Goal: Task Accomplishment & Management: Complete application form

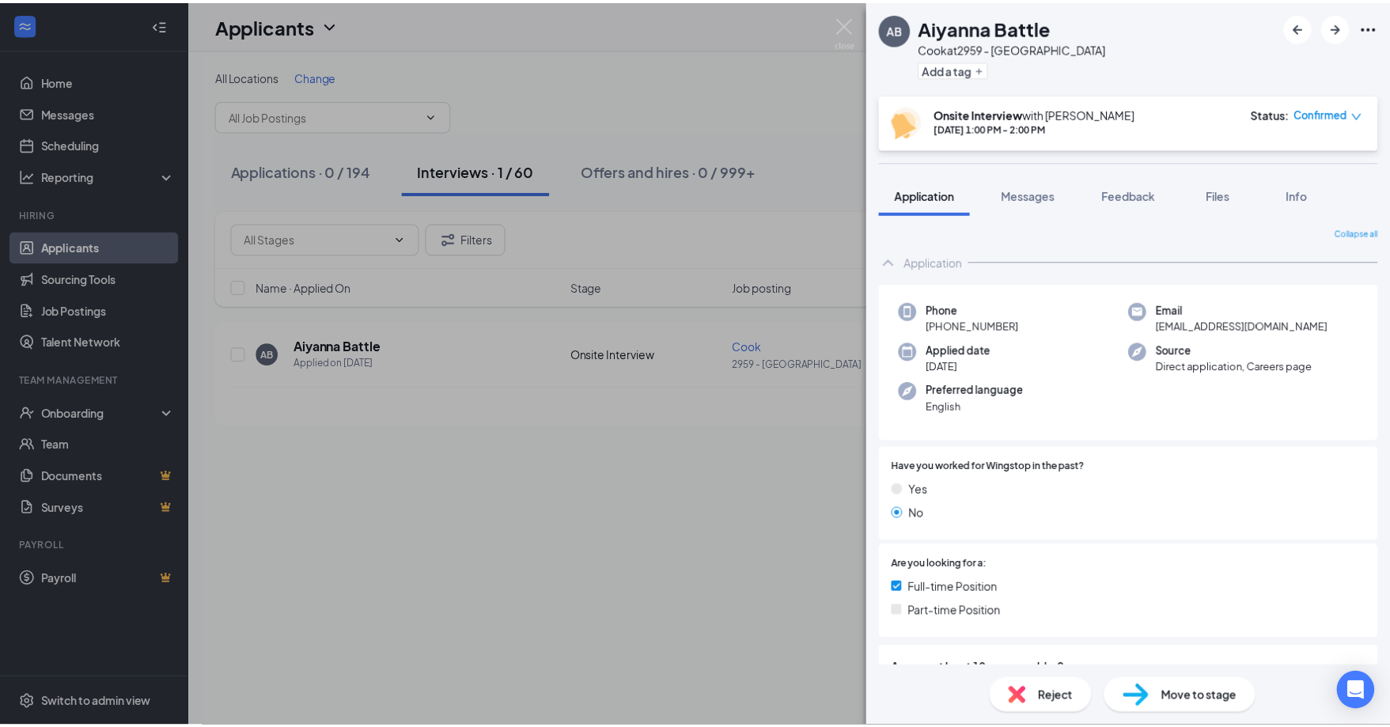
scroll to position [1153, 0]
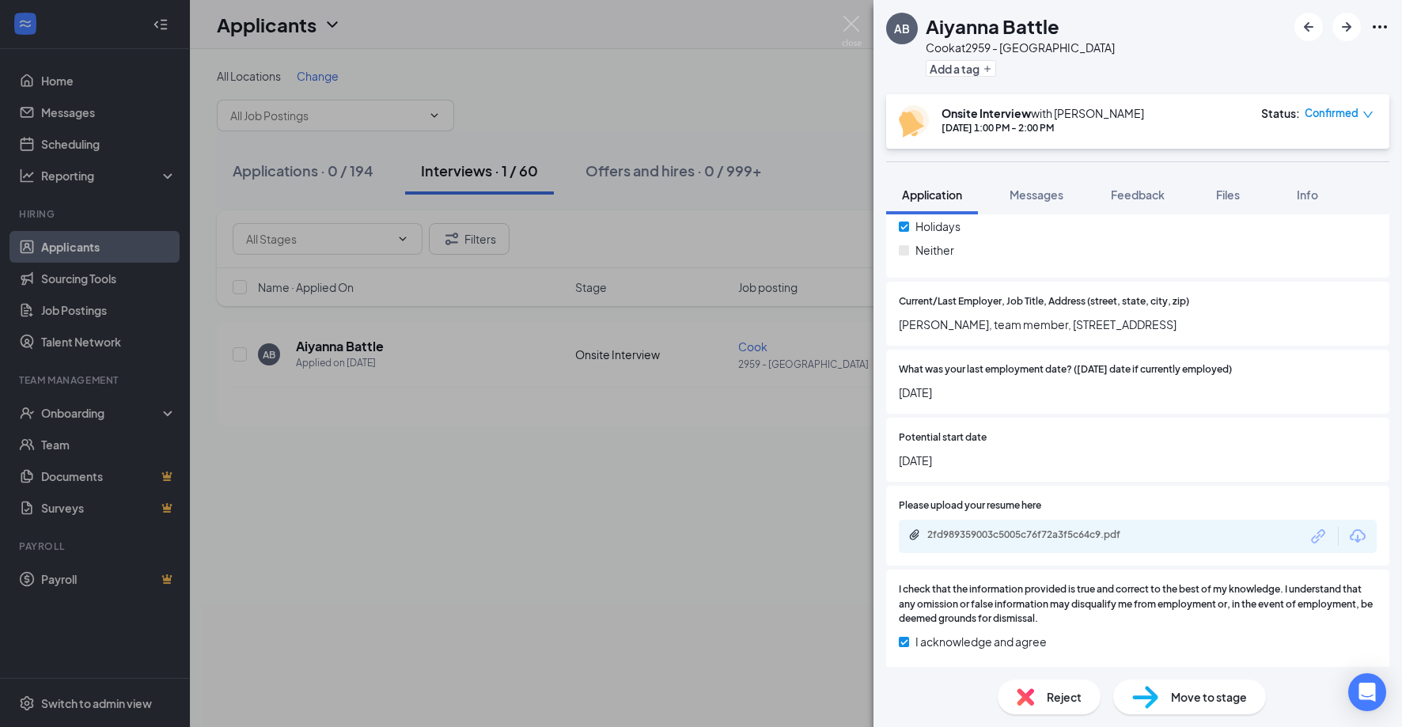
click at [1379, 25] on icon "Ellipses" at bounding box center [1379, 26] width 19 height 19
drag, startPoint x: 725, startPoint y: 90, endPoint x: 828, endPoint y: 34, distance: 117.9
click at [728, 88] on div "AB Aiyanna Battle Cook at 2959 - [GEOGRAPHIC_DATA] Add a tag Onsite Interview w…" at bounding box center [701, 363] width 1402 height 727
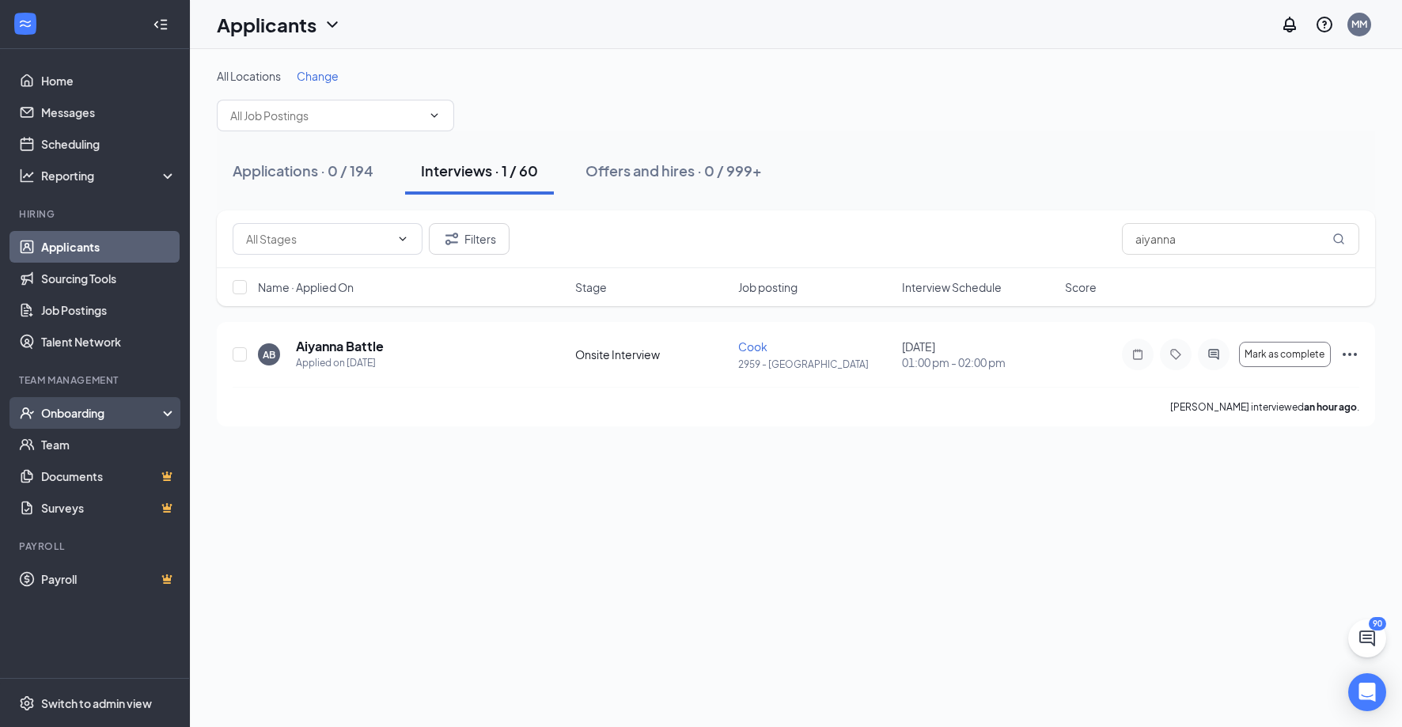
click at [96, 403] on div "Onboarding" at bounding box center [95, 413] width 190 height 32
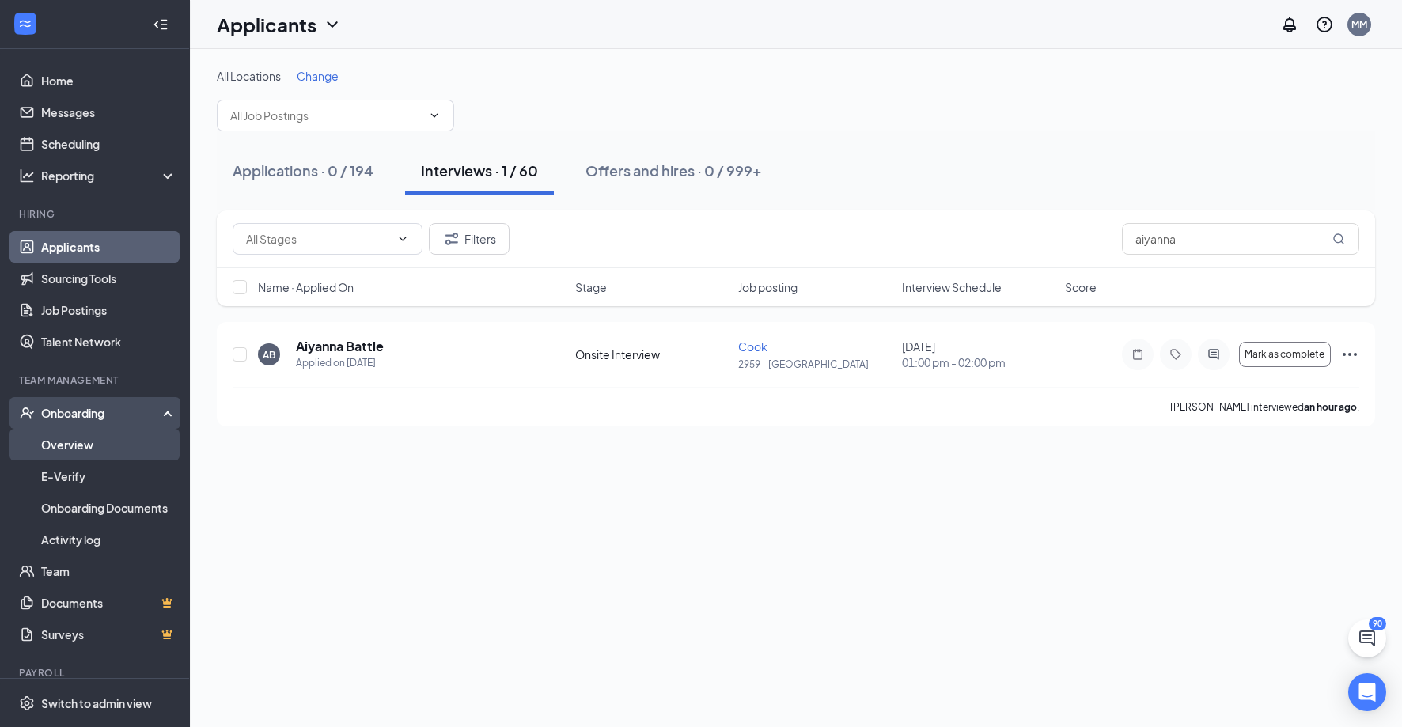
click at [81, 451] on link "Overview" at bounding box center [108, 445] width 135 height 32
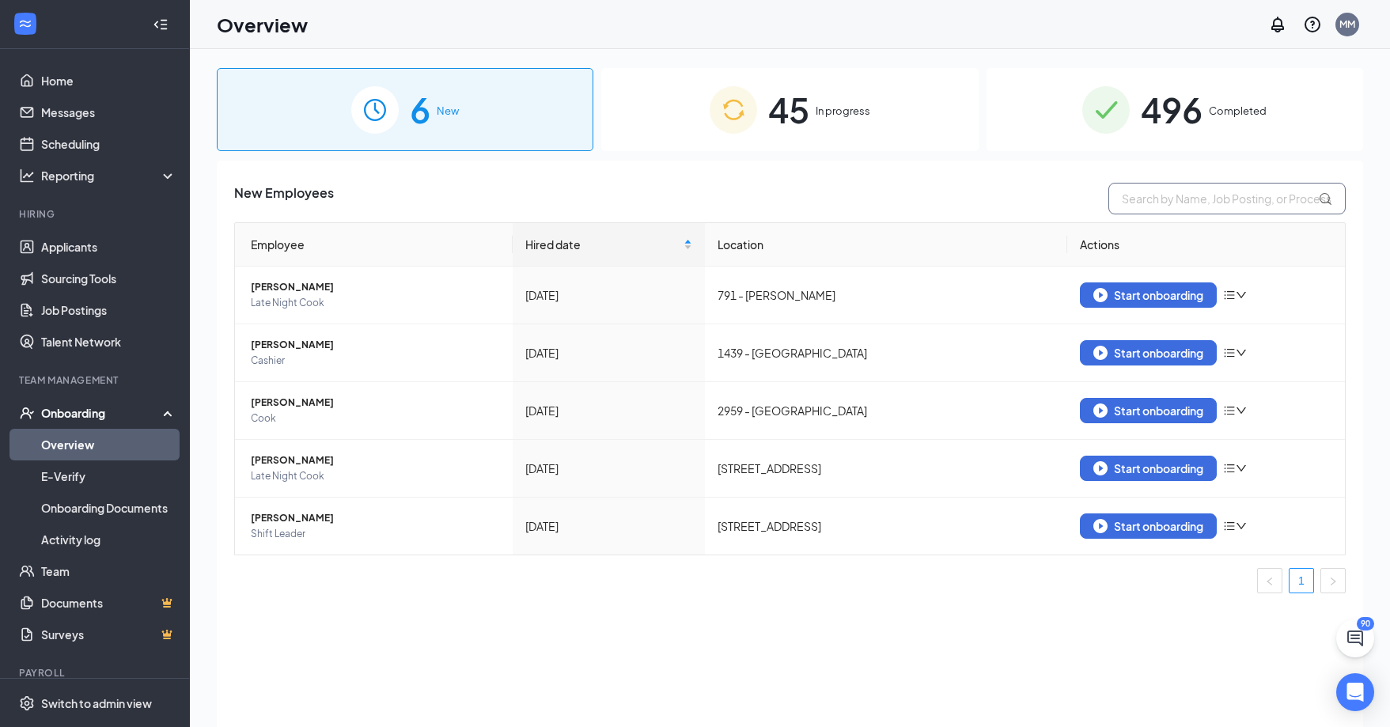
click at [1200, 207] on input "text" at bounding box center [1226, 199] width 237 height 32
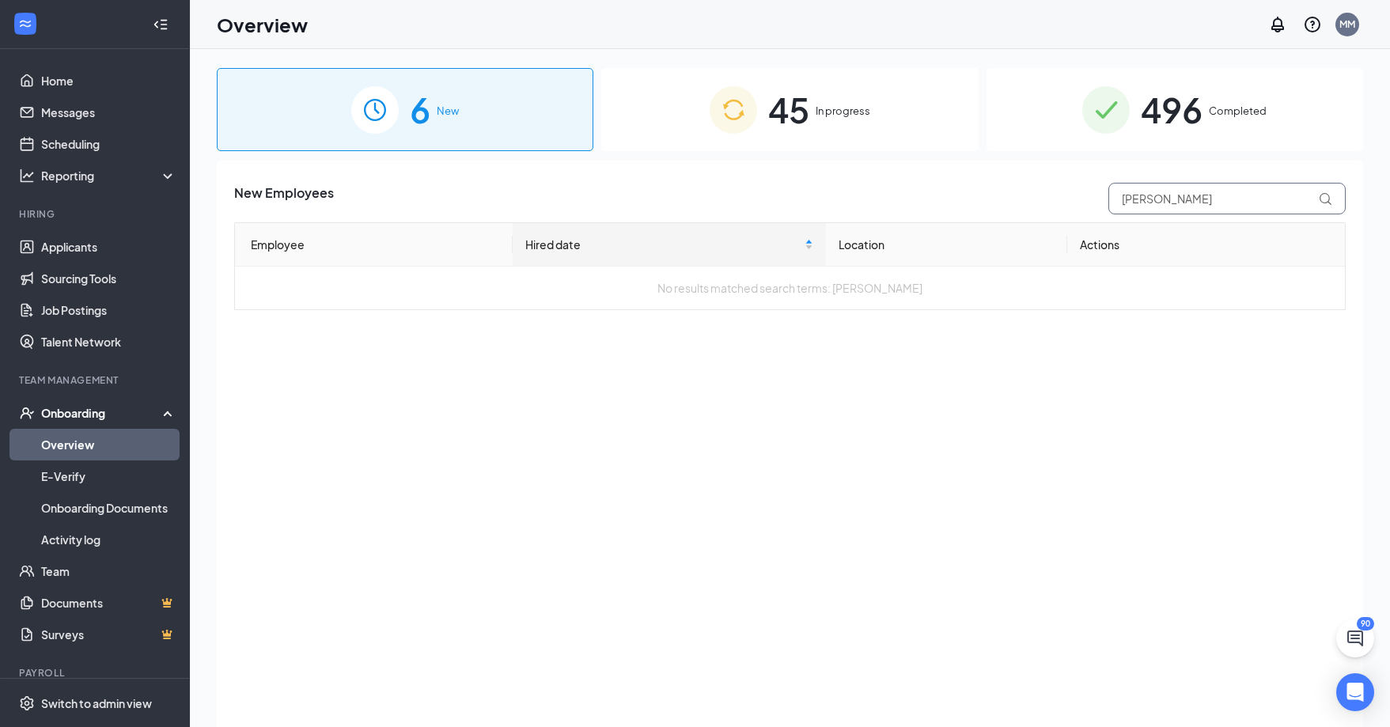
drag, startPoint x: 1190, startPoint y: 209, endPoint x: 1127, endPoint y: 208, distance: 63.3
click at [1127, 208] on input "[PERSON_NAME]" at bounding box center [1226, 199] width 237 height 32
drag, startPoint x: 1122, startPoint y: 208, endPoint x: 1101, endPoint y: 213, distance: 21.1
click at [1101, 213] on div "[PERSON_NAME]" at bounding box center [1222, 199] width 245 height 32
drag, startPoint x: 1209, startPoint y: 205, endPoint x: 1086, endPoint y: 231, distance: 126.1
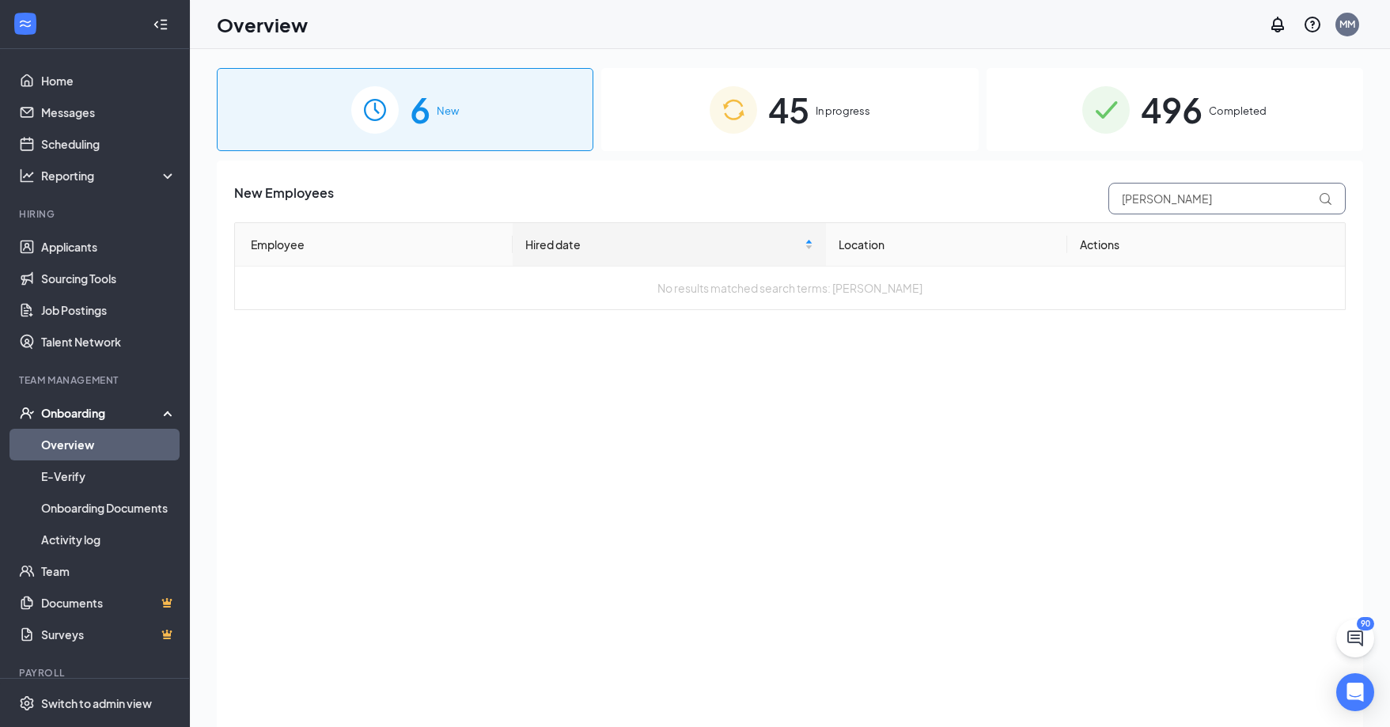
click at [1090, 231] on div "New Employees [PERSON_NAME] Employee Hired date Location Actions No results mat…" at bounding box center [789, 246] width 1111 height 127
type input "a"
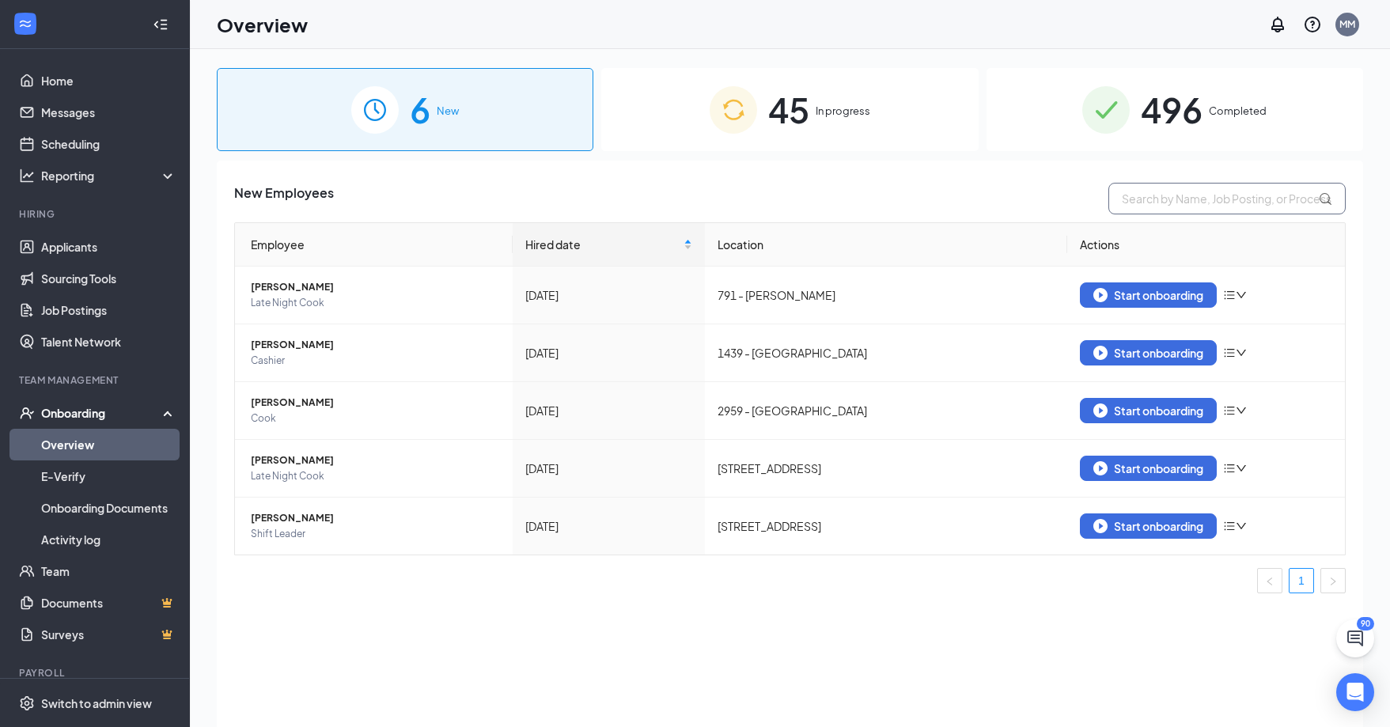
click at [1177, 200] on input "text" at bounding box center [1226, 199] width 237 height 32
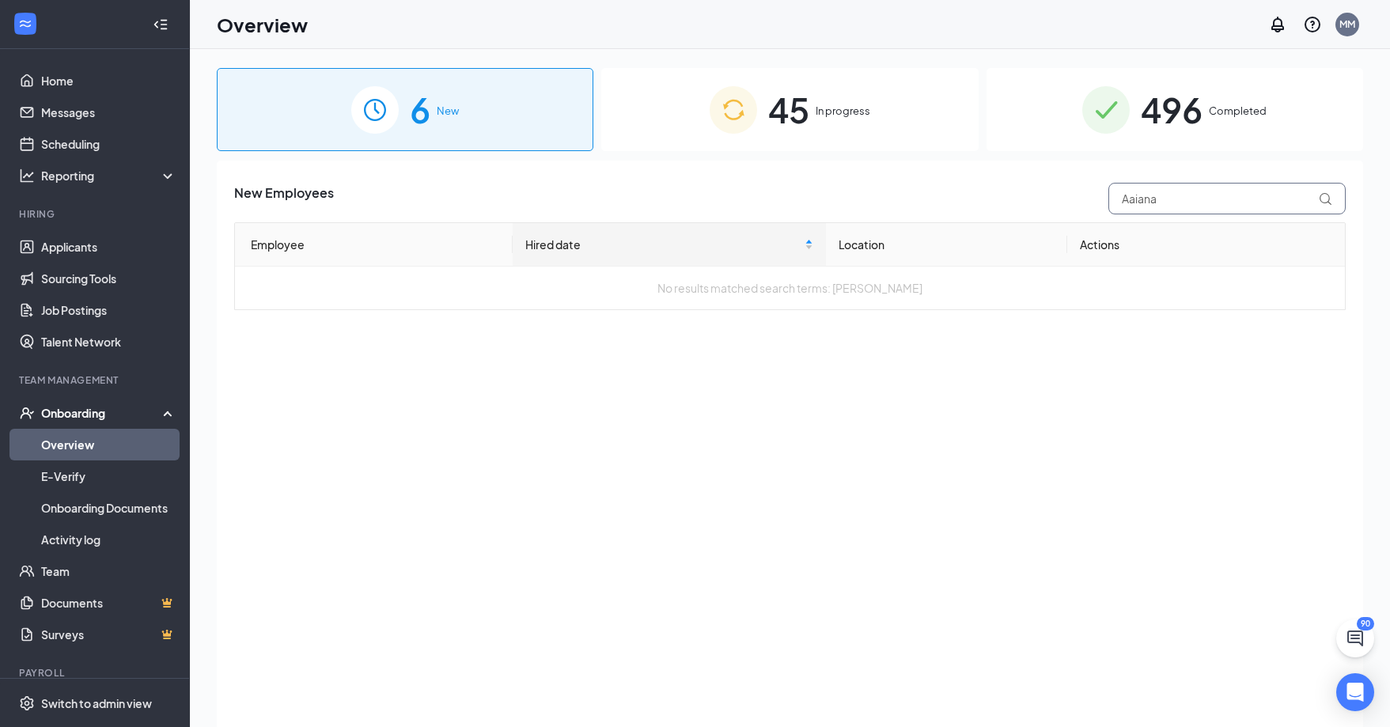
type input "Aaiana"
click at [822, 109] on span "In progress" at bounding box center [842, 111] width 55 height 16
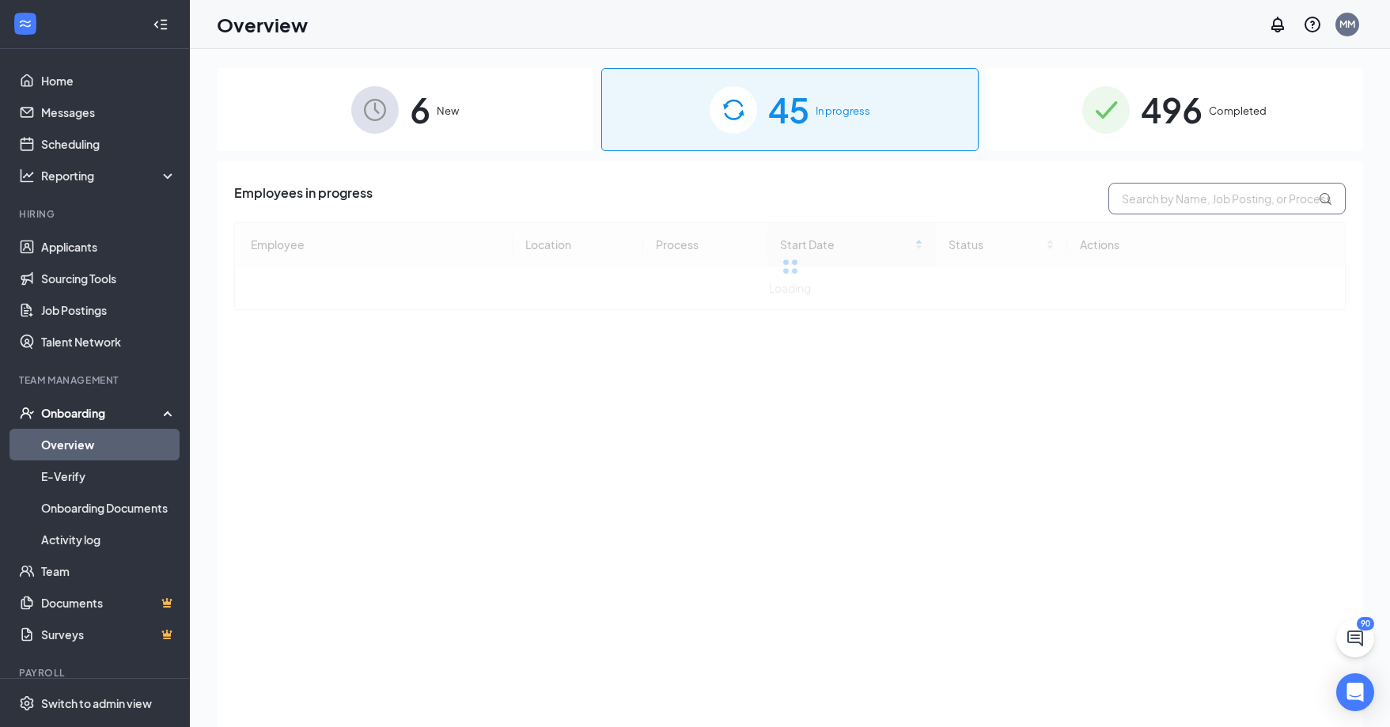
click at [1186, 205] on input "text" at bounding box center [1226, 199] width 237 height 32
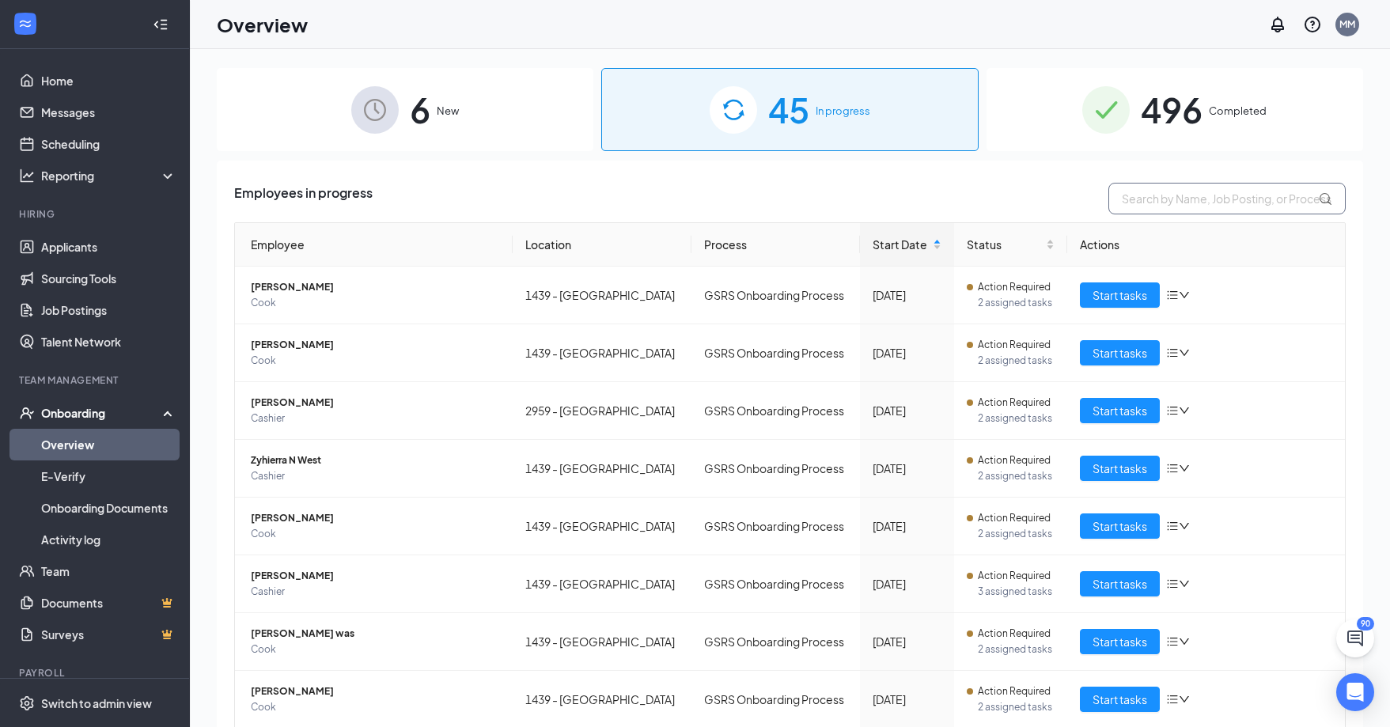
type input "Aaiana"
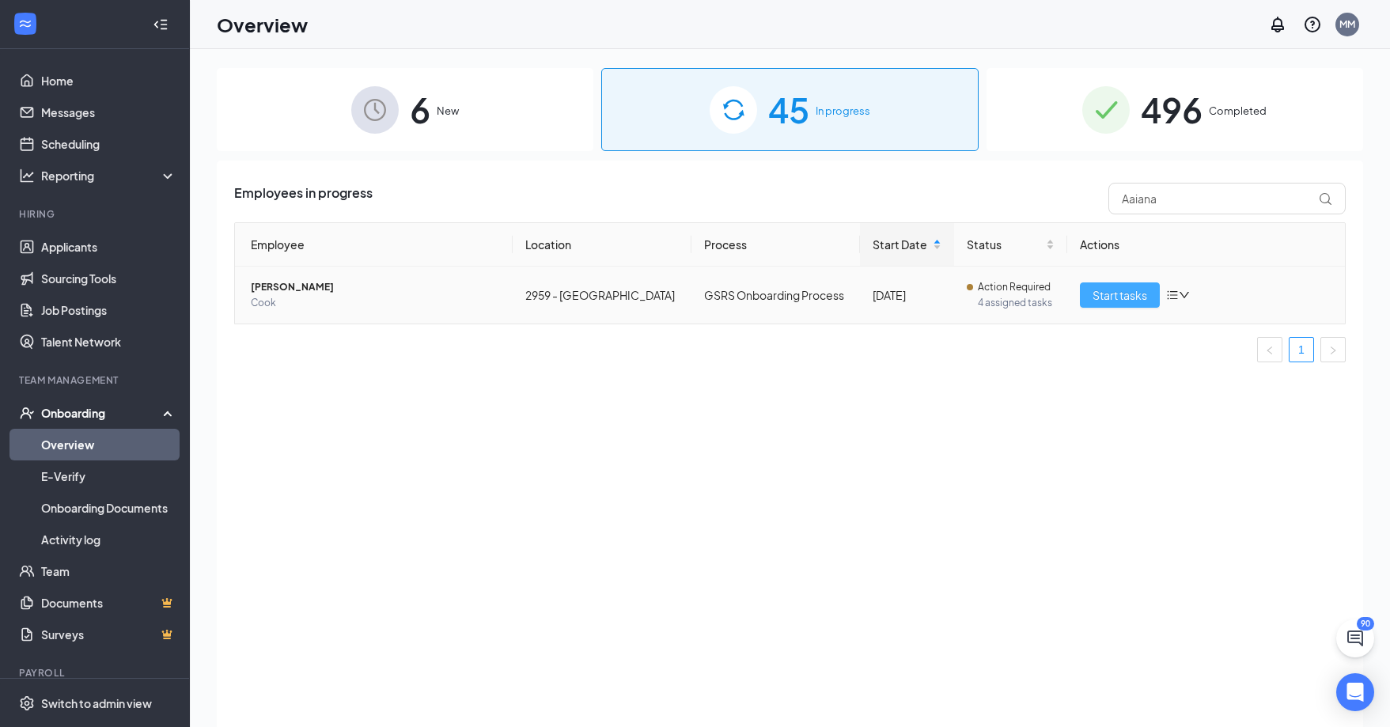
click at [1111, 294] on span "Start tasks" at bounding box center [1119, 294] width 55 height 17
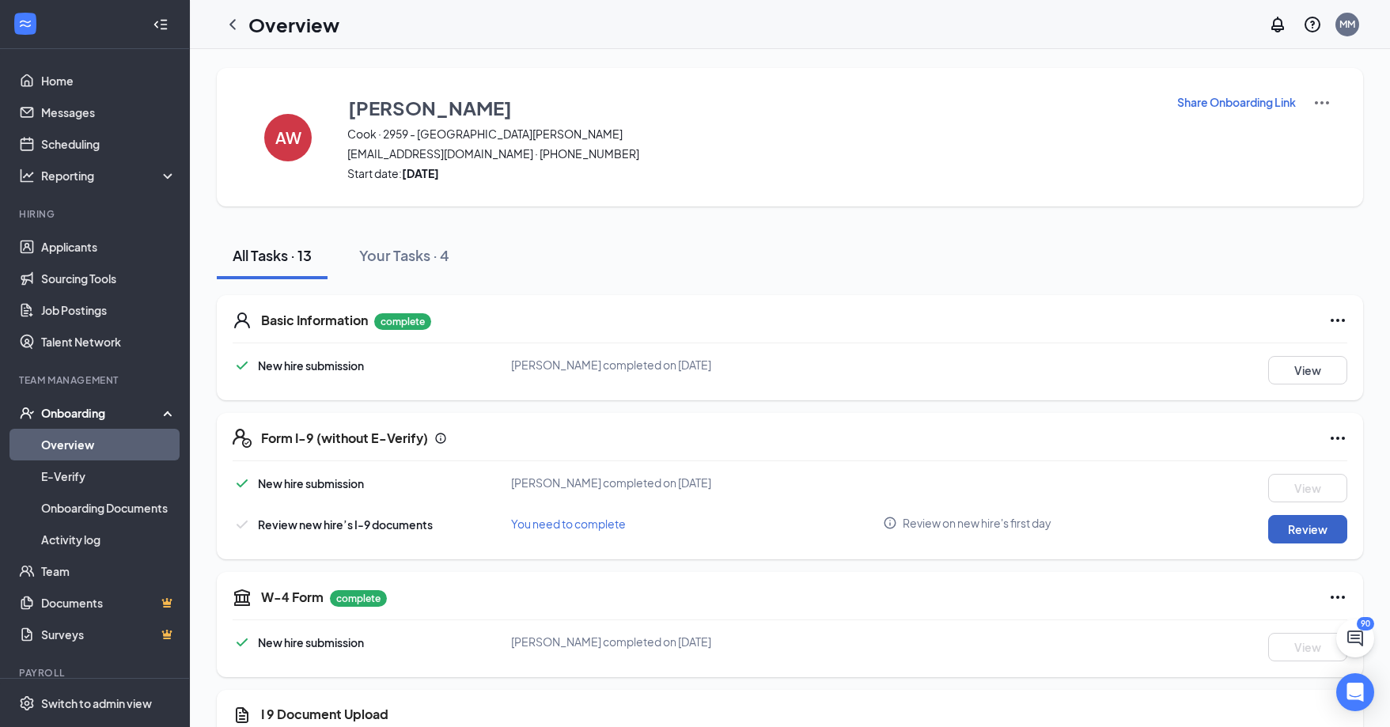
click at [1317, 524] on button "Review" at bounding box center [1307, 529] width 79 height 28
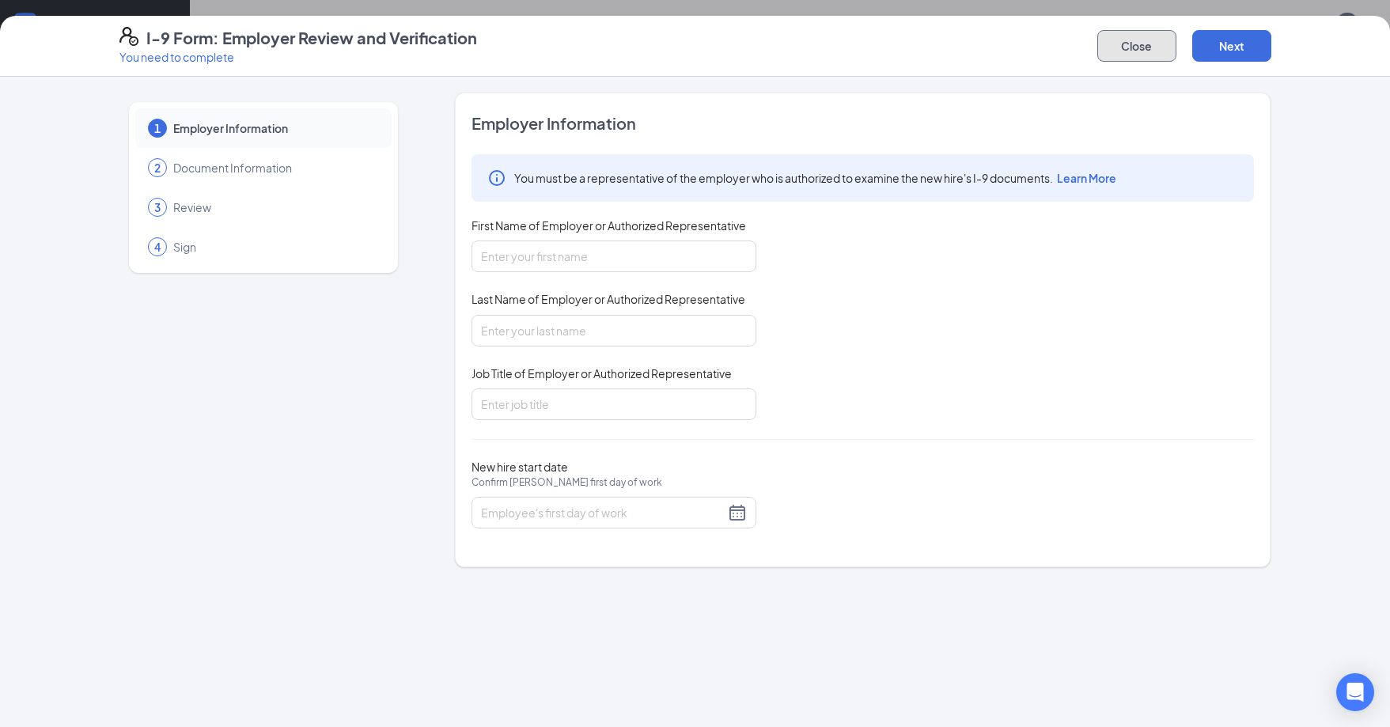
click at [1126, 47] on button "Close" at bounding box center [1136, 46] width 79 height 32
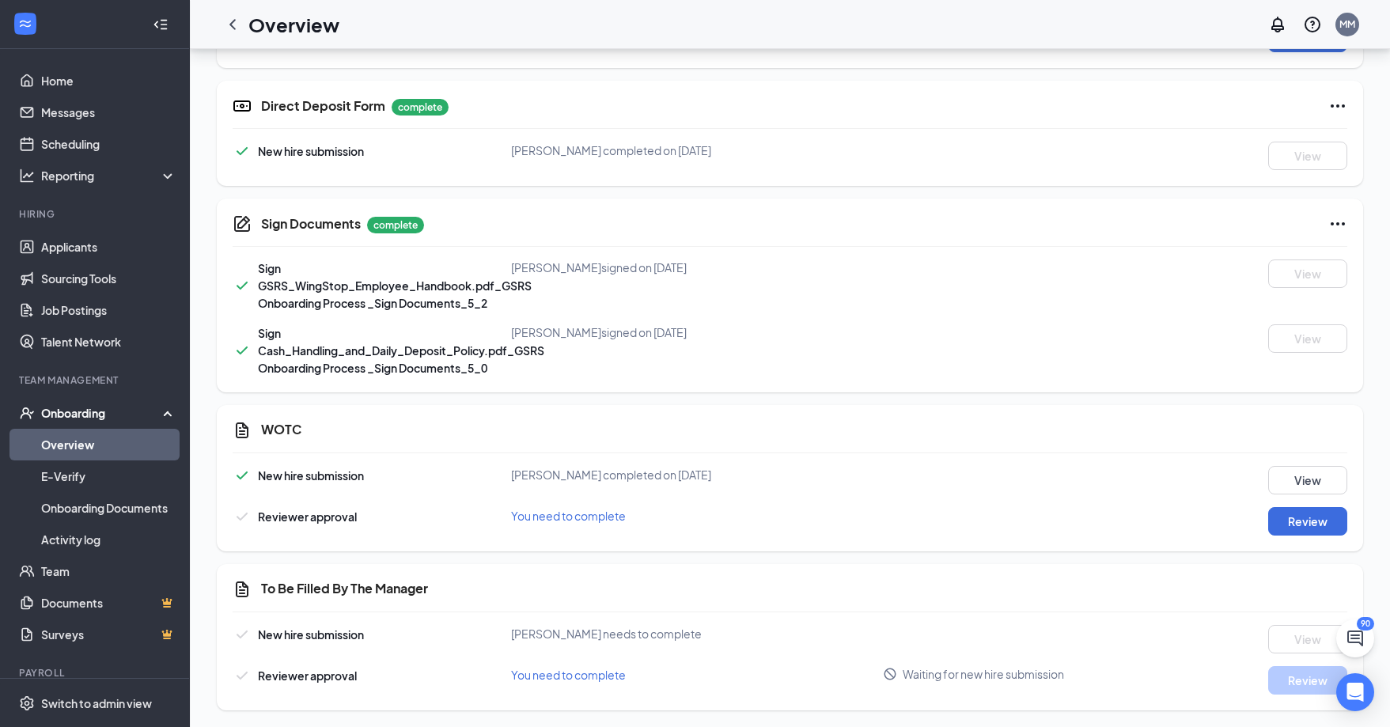
scroll to position [770, 0]
click at [1293, 518] on button "Review" at bounding box center [1307, 519] width 79 height 28
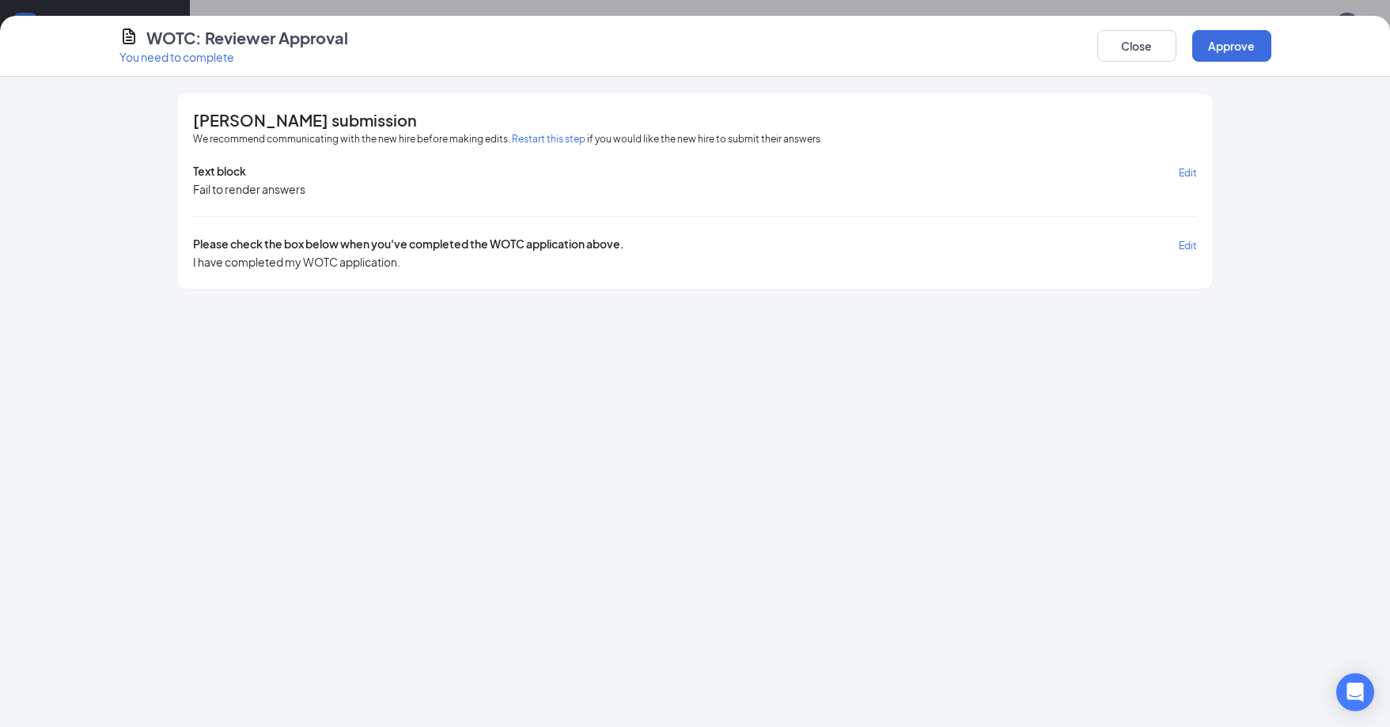
click at [1183, 170] on span "Edit" at bounding box center [1188, 173] width 18 height 12
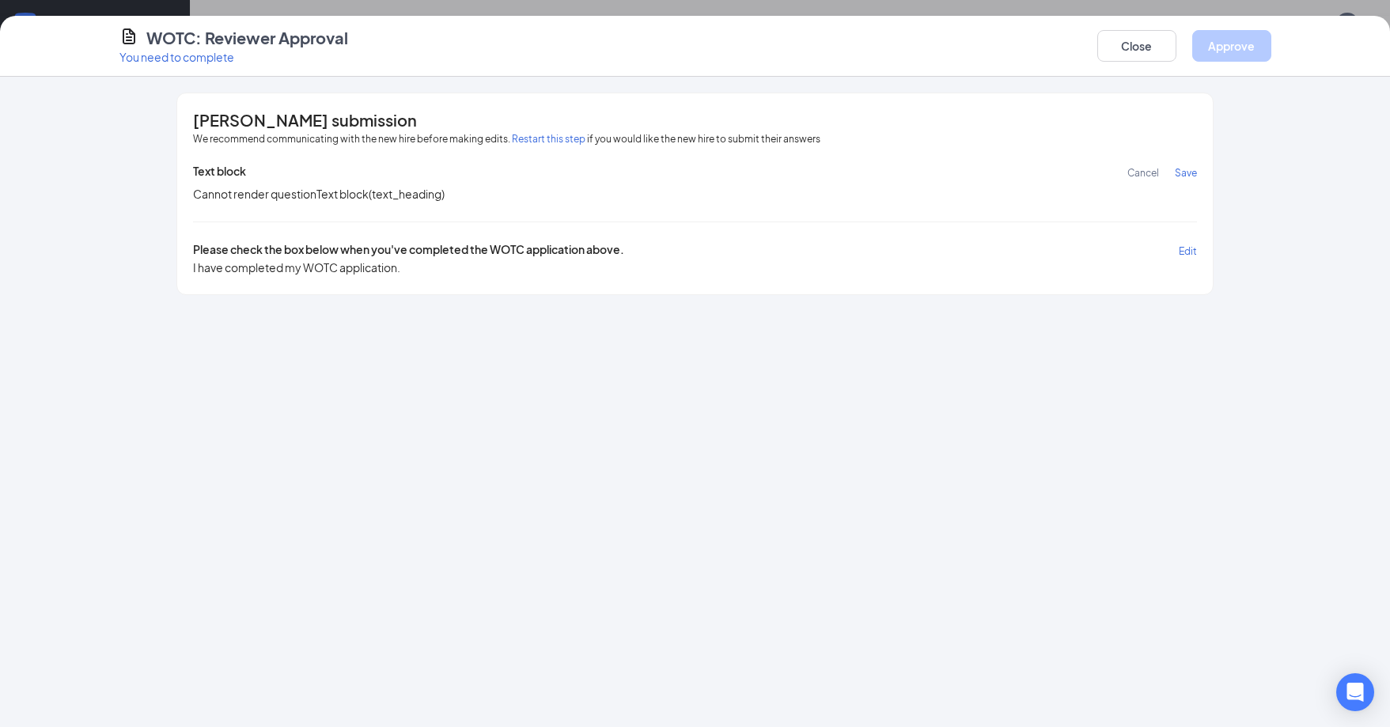
click at [1187, 252] on span "Edit" at bounding box center [1188, 251] width 18 height 12
click at [1186, 174] on span "Save" at bounding box center [1186, 173] width 22 height 12
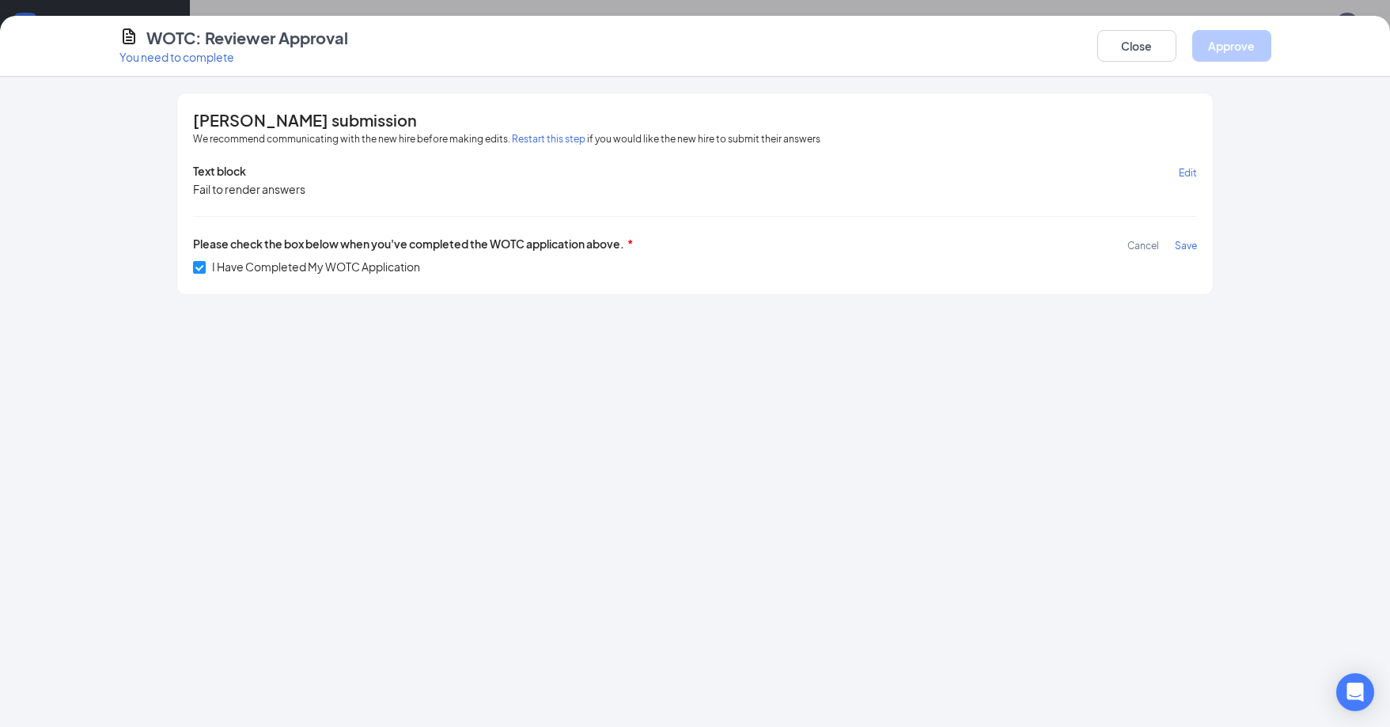
click at [1191, 244] on span "Save" at bounding box center [1186, 246] width 22 height 12
click at [1243, 40] on button "Approve" at bounding box center [1231, 46] width 79 height 32
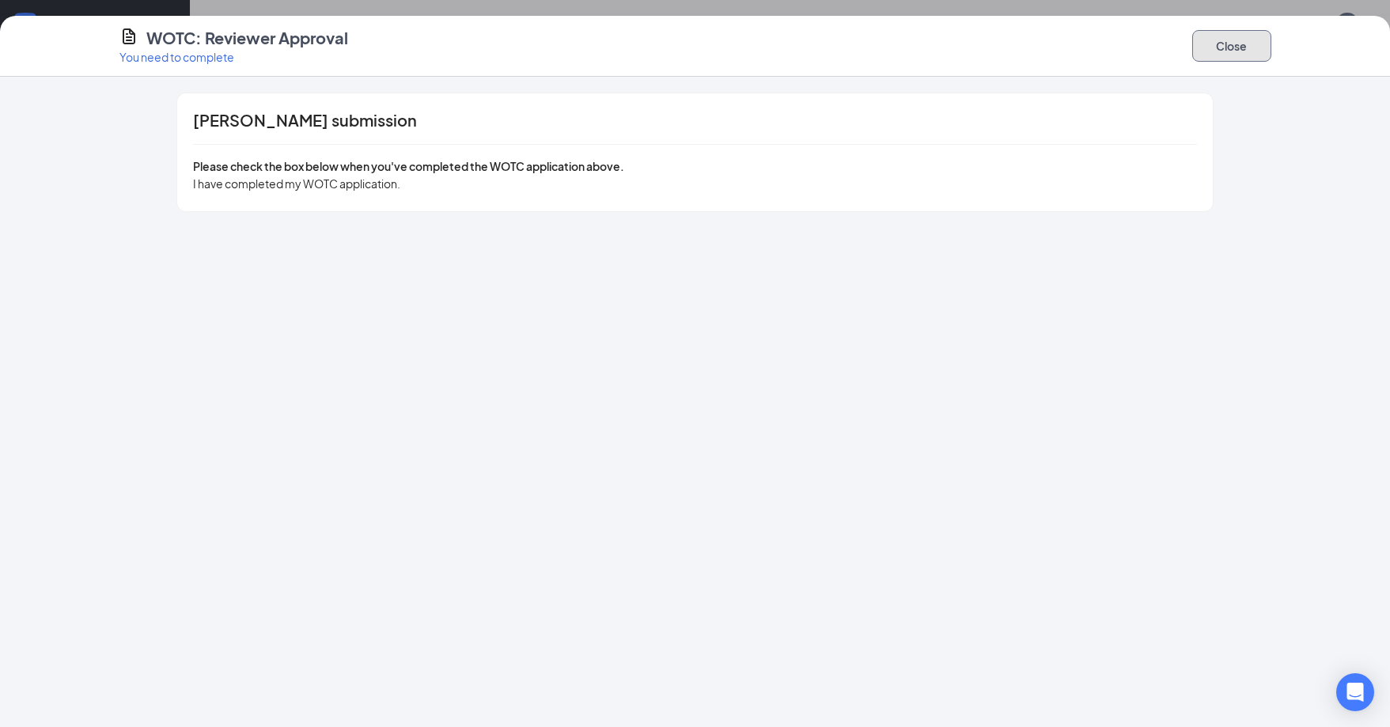
click at [1243, 51] on button "Close" at bounding box center [1231, 46] width 79 height 32
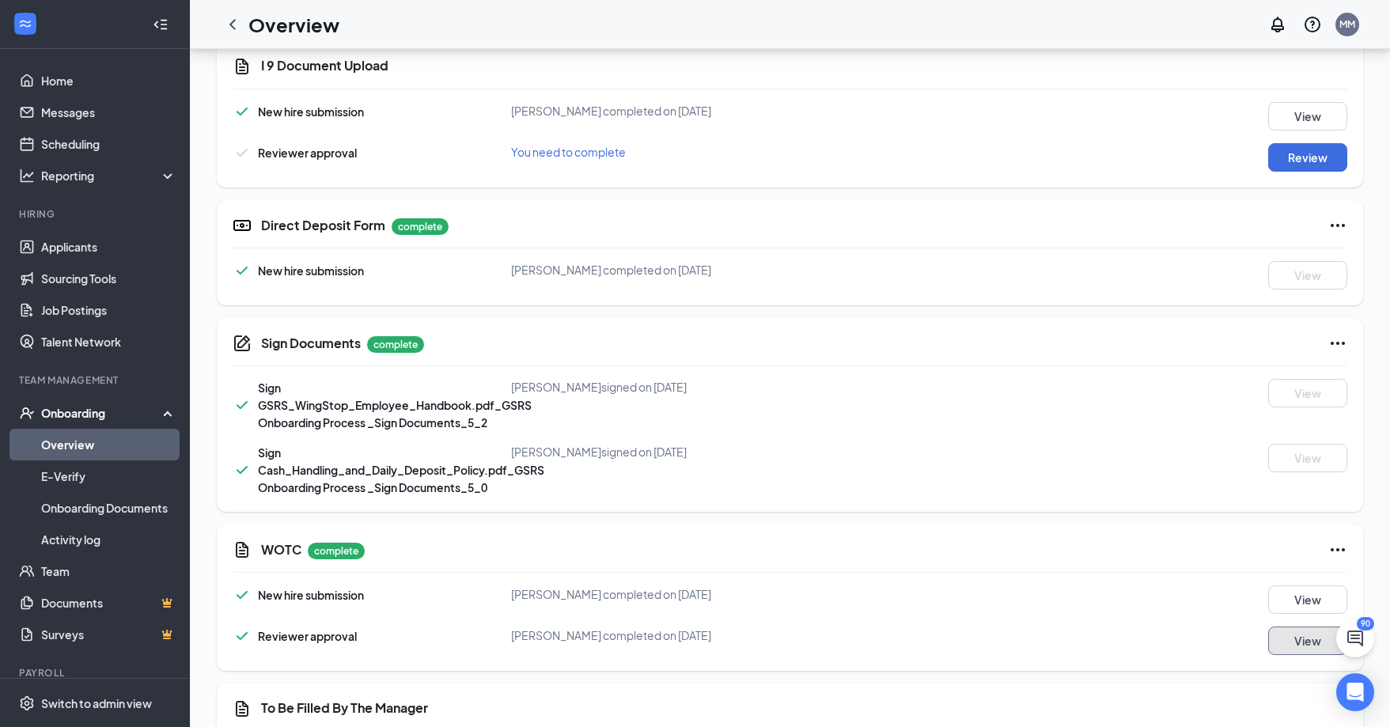
scroll to position [533, 0]
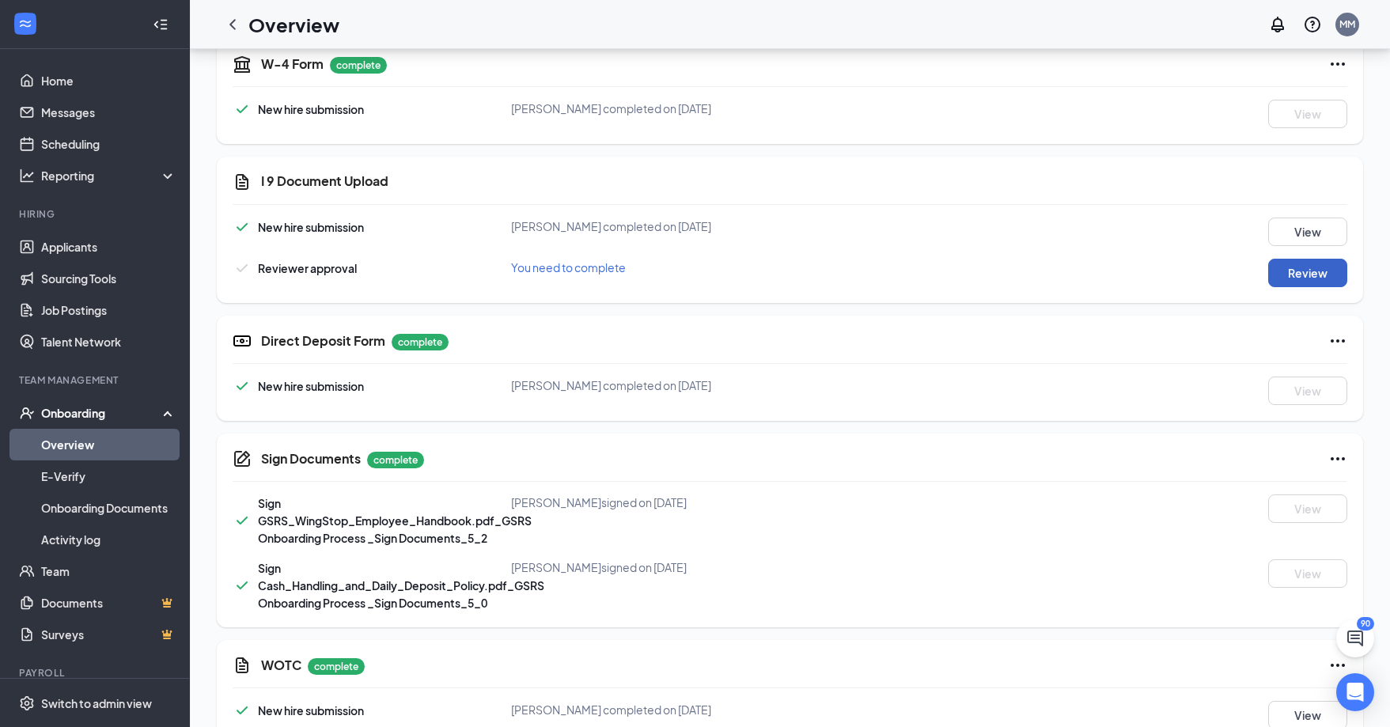
click at [1287, 273] on button "Review" at bounding box center [1307, 273] width 79 height 28
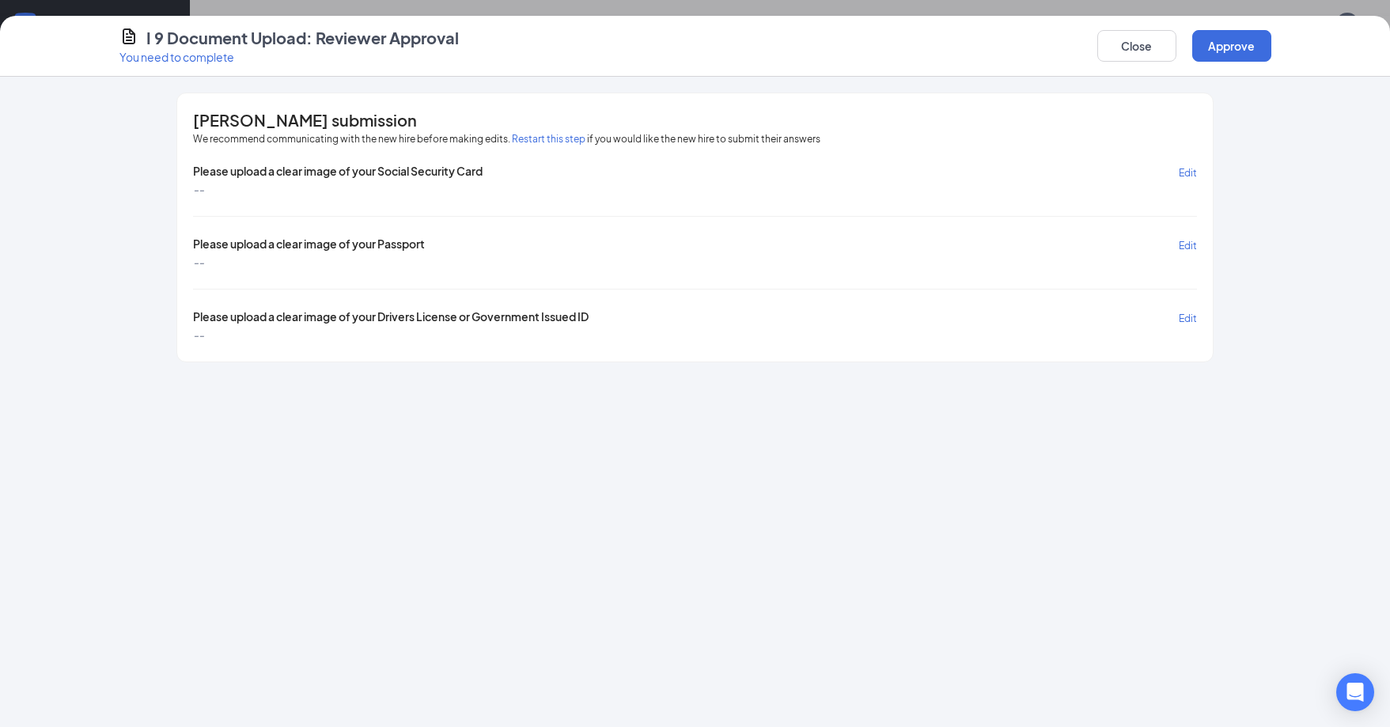
click at [1183, 171] on span "Edit" at bounding box center [1188, 173] width 18 height 12
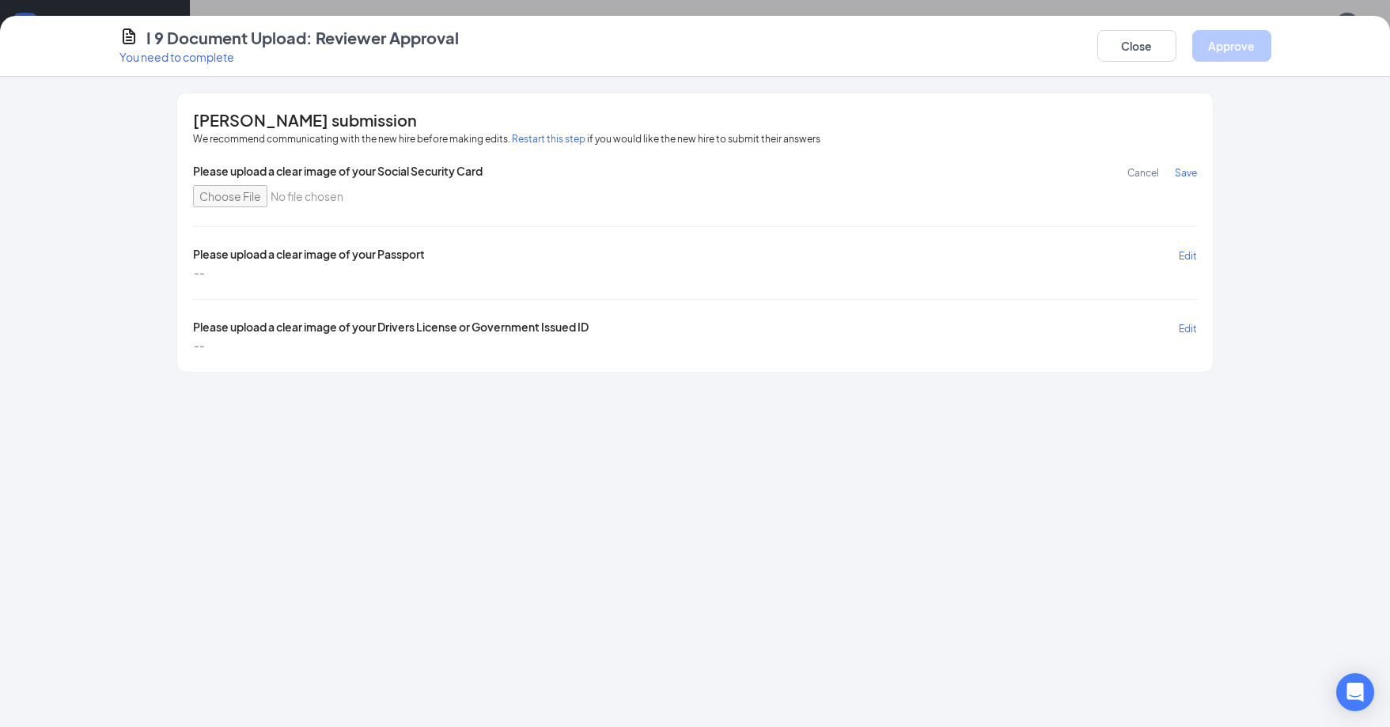
click at [1186, 257] on span "Edit" at bounding box center [1188, 256] width 18 height 12
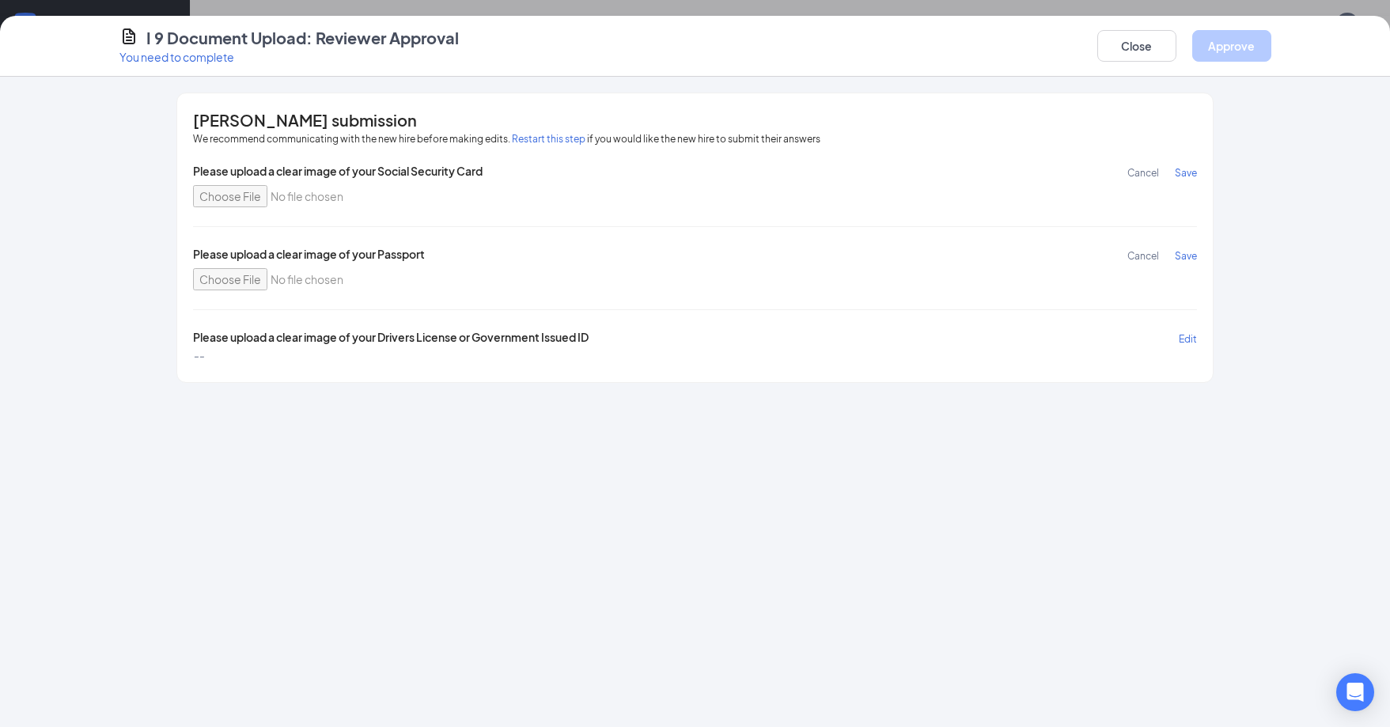
click at [1188, 340] on span "Edit" at bounding box center [1188, 339] width 18 height 12
click at [1121, 36] on button "Close" at bounding box center [1136, 46] width 79 height 32
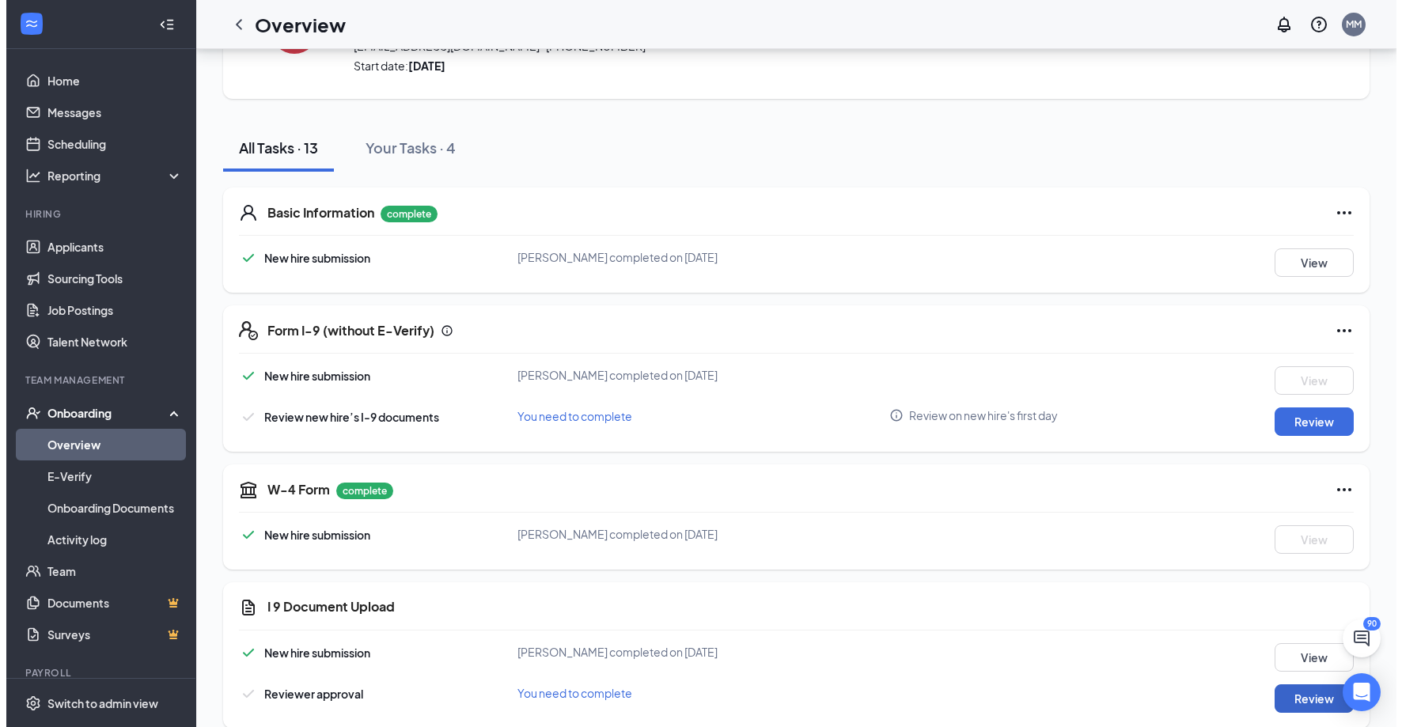
scroll to position [0, 0]
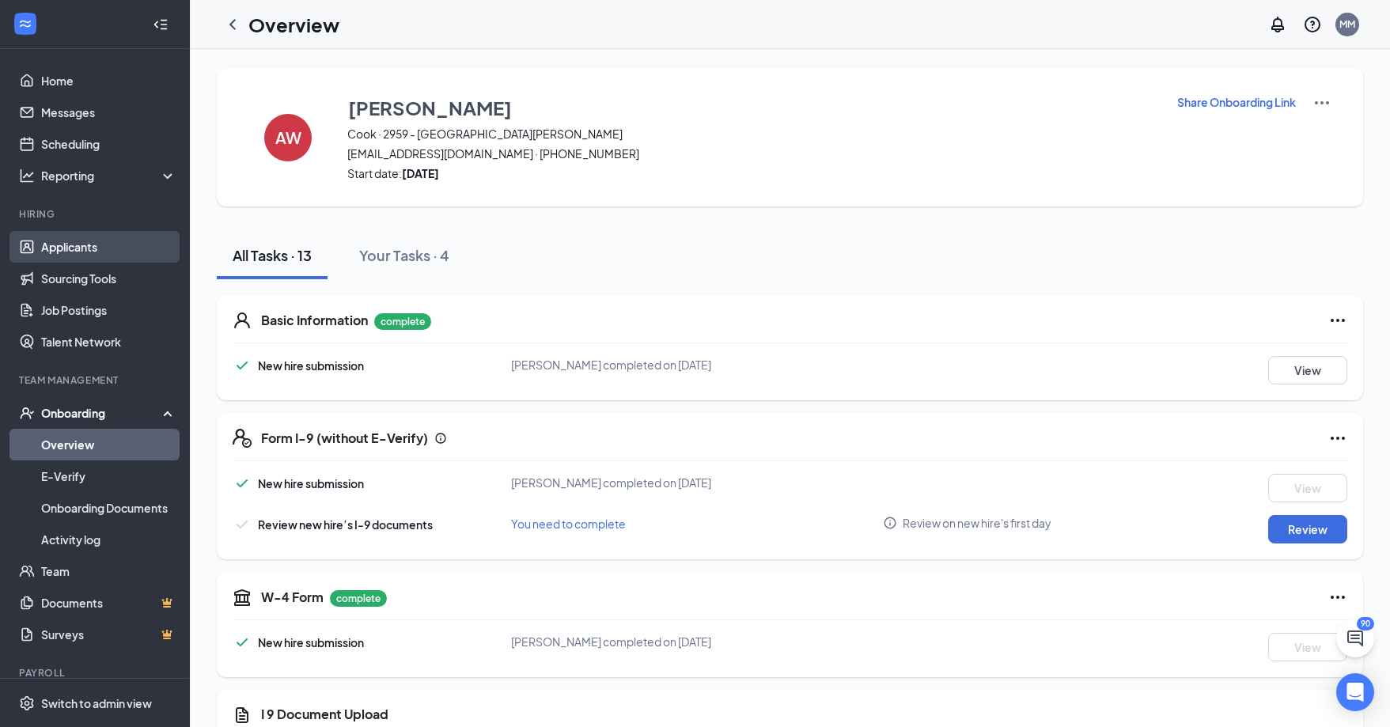
click at [108, 253] on link "Applicants" at bounding box center [108, 247] width 135 height 32
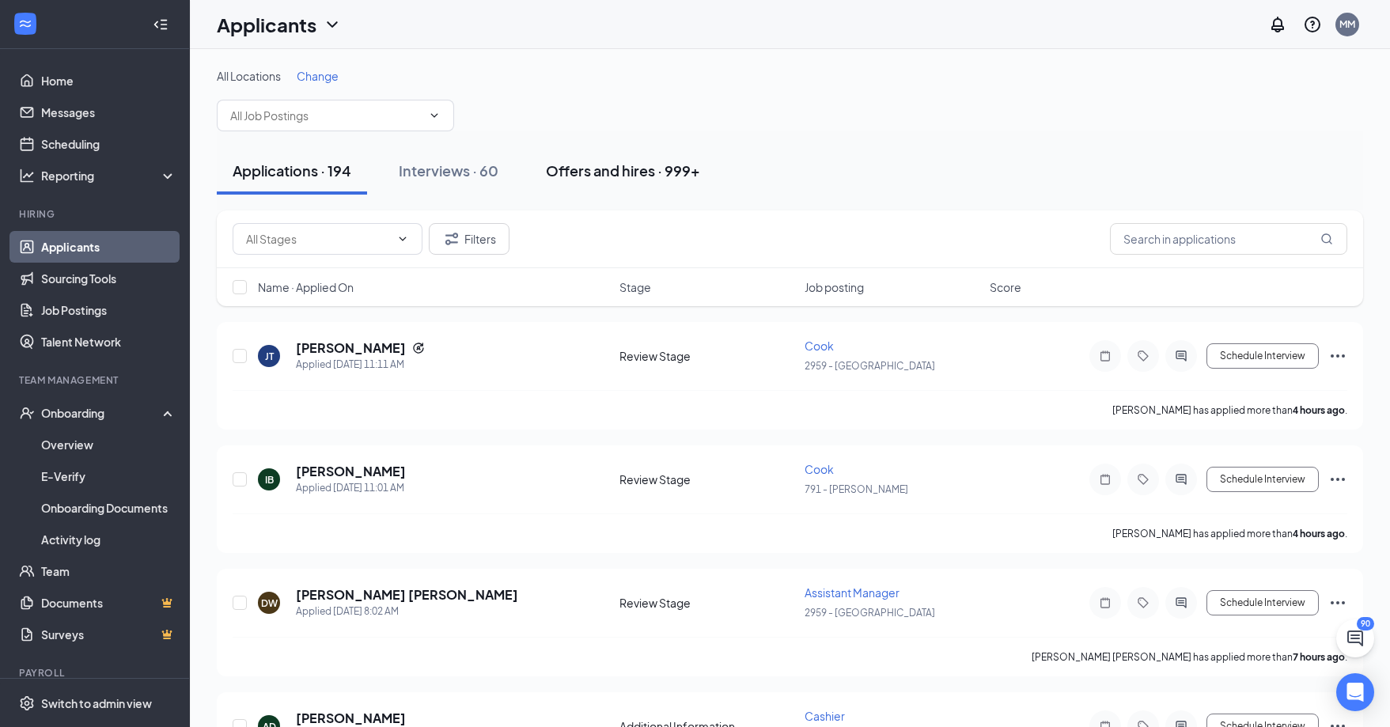
click at [588, 164] on div "Offers and hires · 999+" at bounding box center [623, 171] width 154 height 20
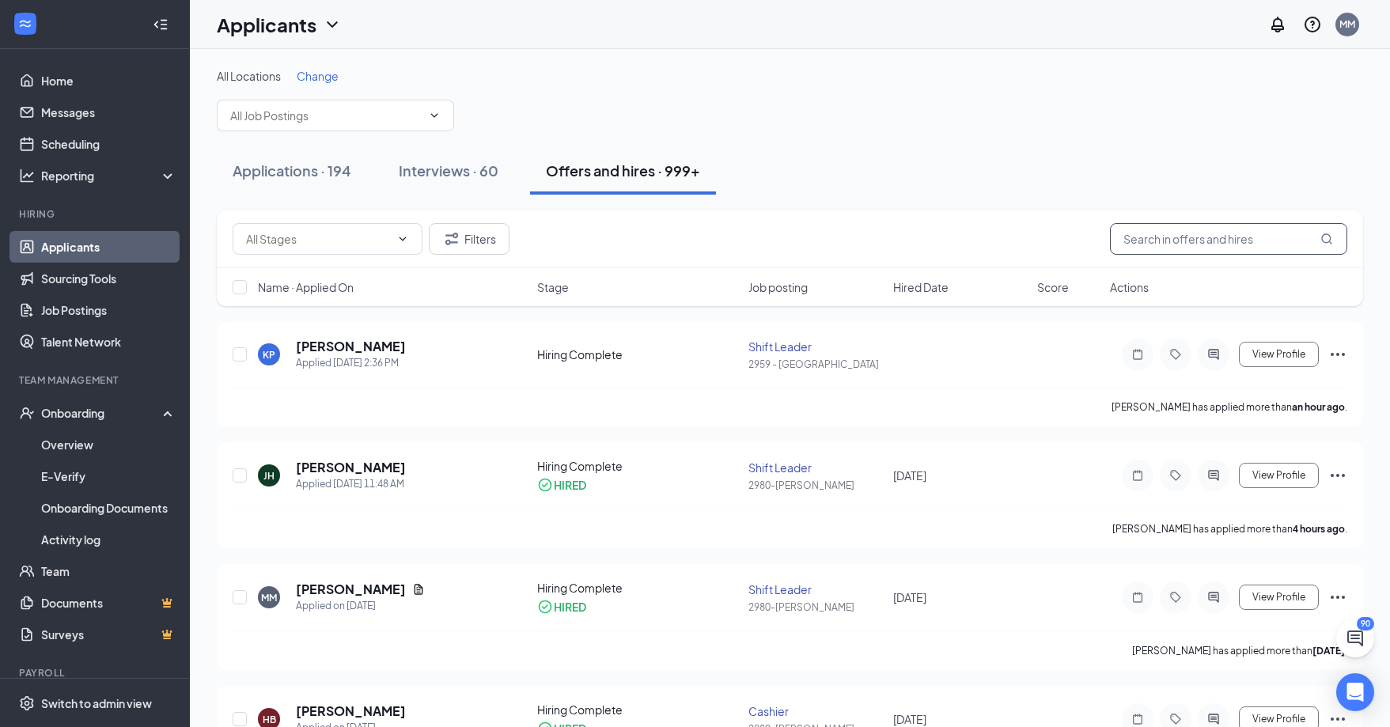
click at [1122, 240] on input "text" at bounding box center [1228, 239] width 237 height 32
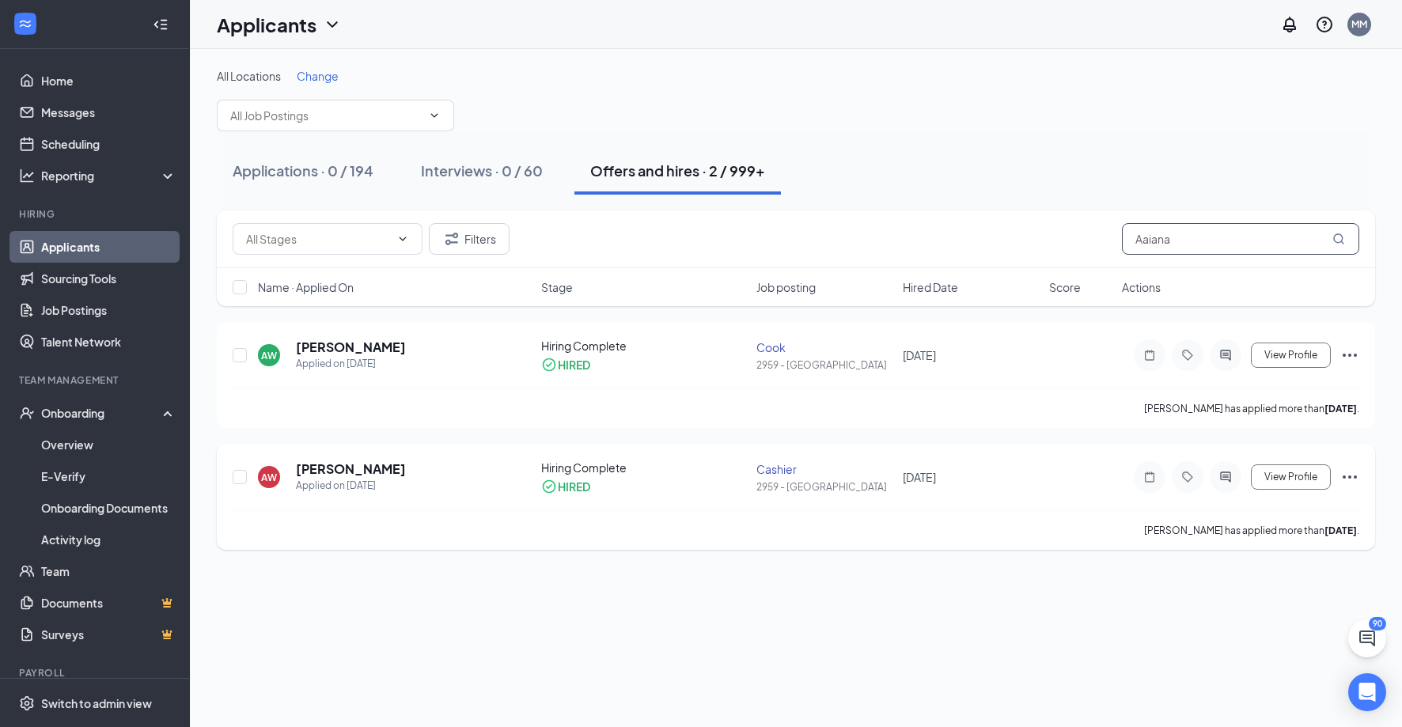
type input "Aaiana"
click at [1353, 479] on icon "Ellipses" at bounding box center [1349, 476] width 19 height 19
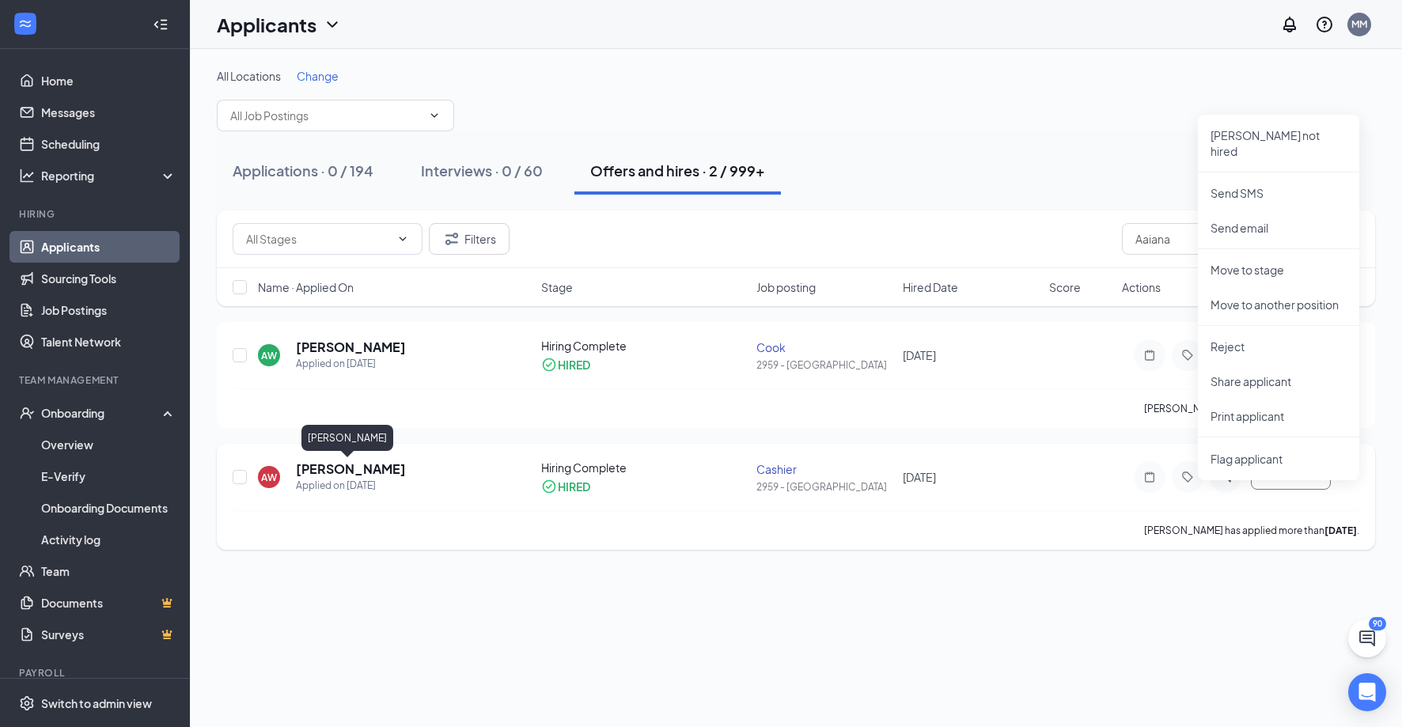
click at [348, 472] on h5 "[PERSON_NAME]" at bounding box center [351, 468] width 110 height 17
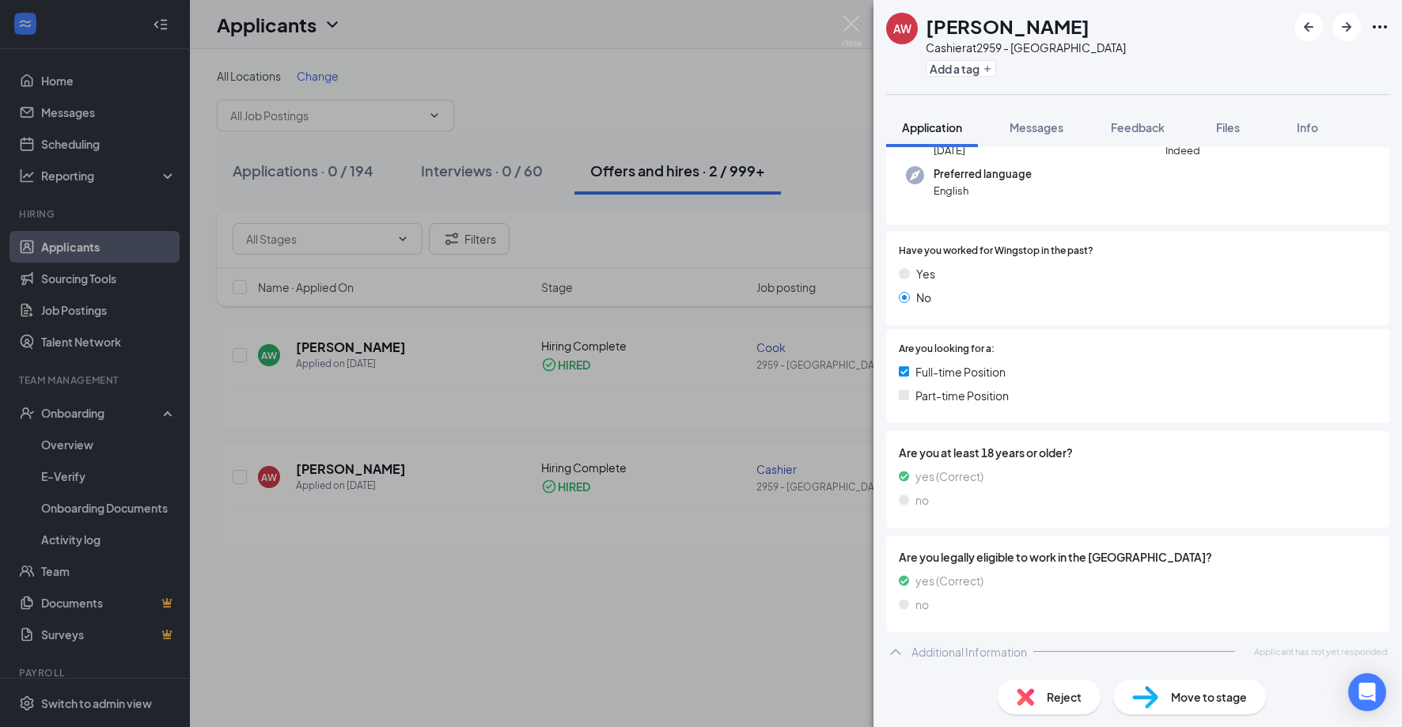
scroll to position [194, 0]
click at [1190, 698] on span "Move to stage" at bounding box center [1209, 696] width 76 height 17
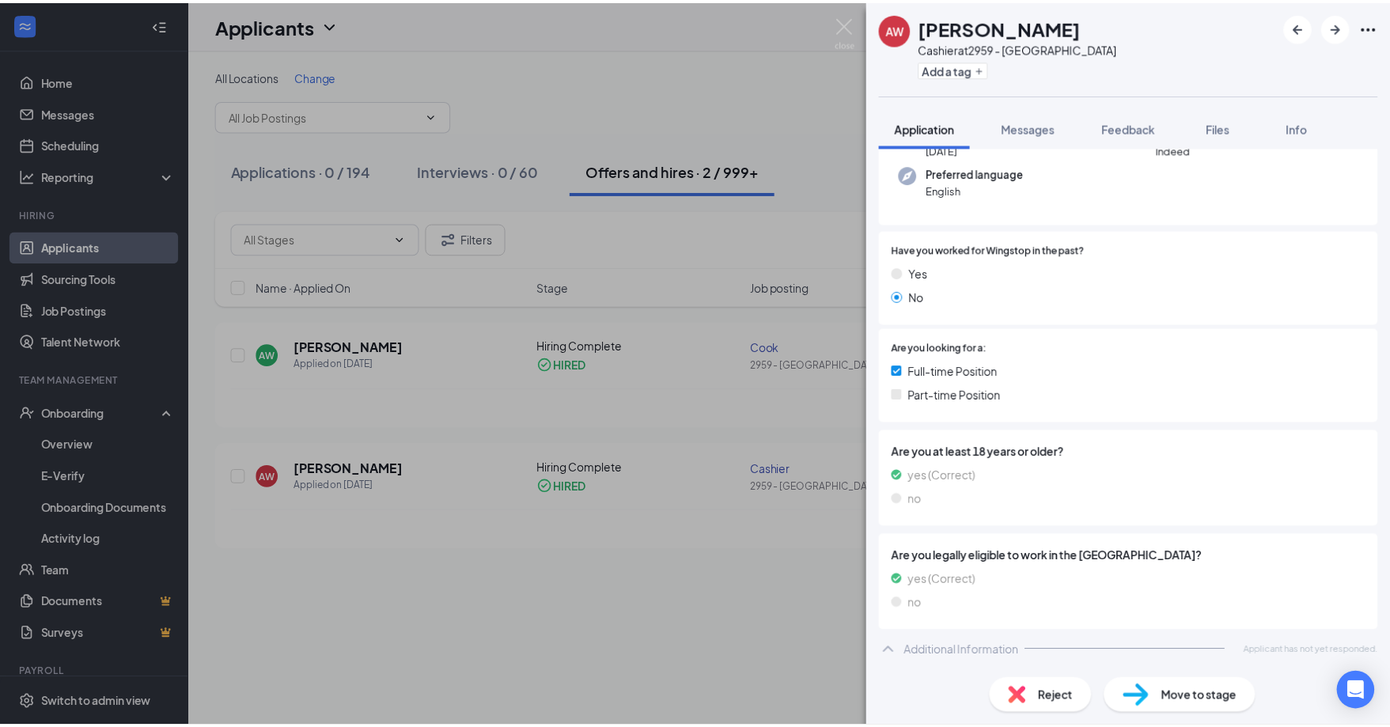
scroll to position [187, 0]
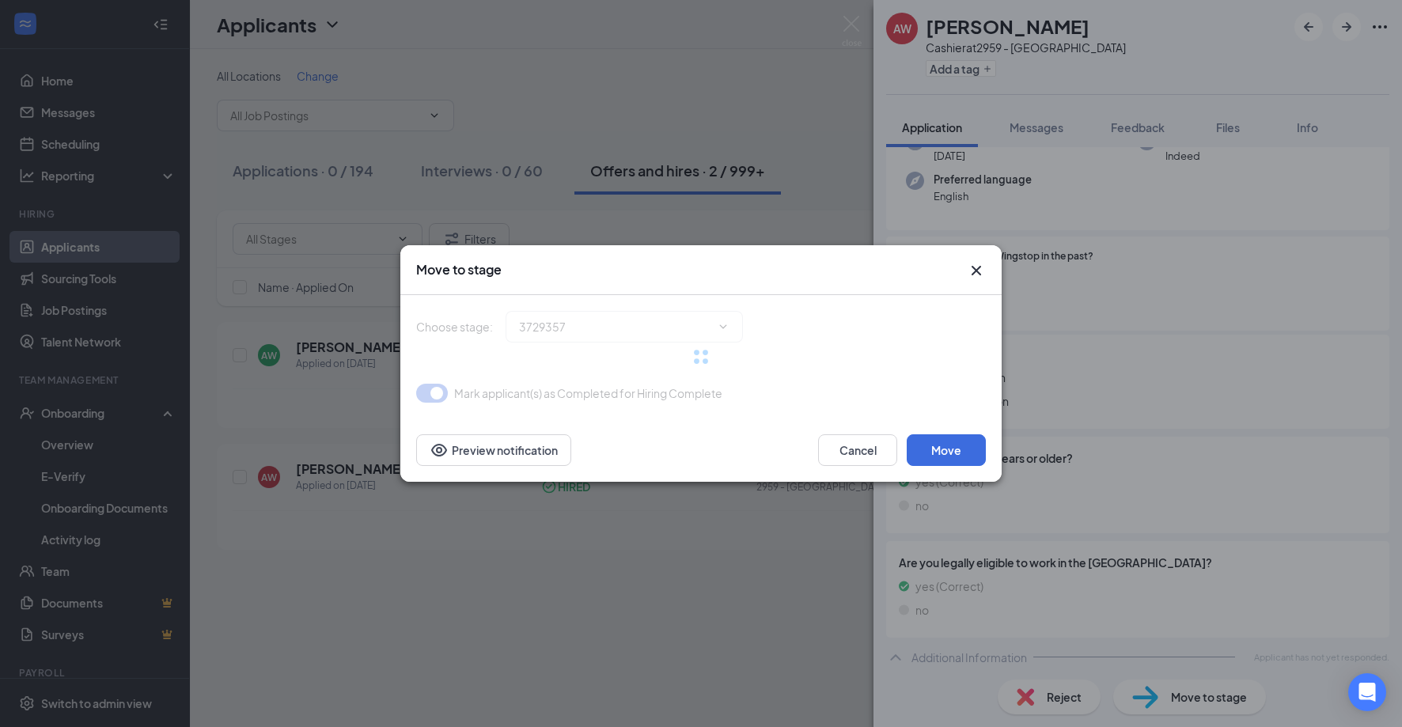
type input "Hiring Complete (current stage)"
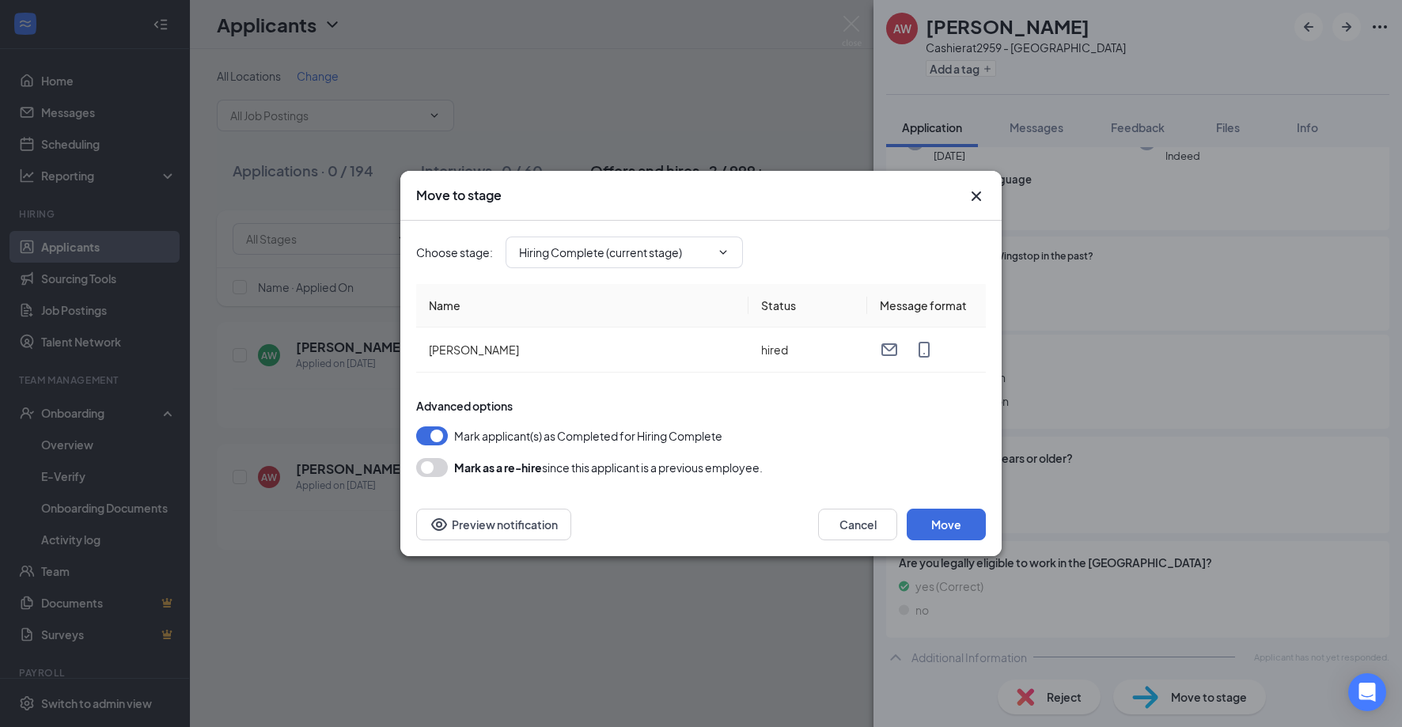
click at [970, 191] on icon "Cross" at bounding box center [976, 196] width 19 height 19
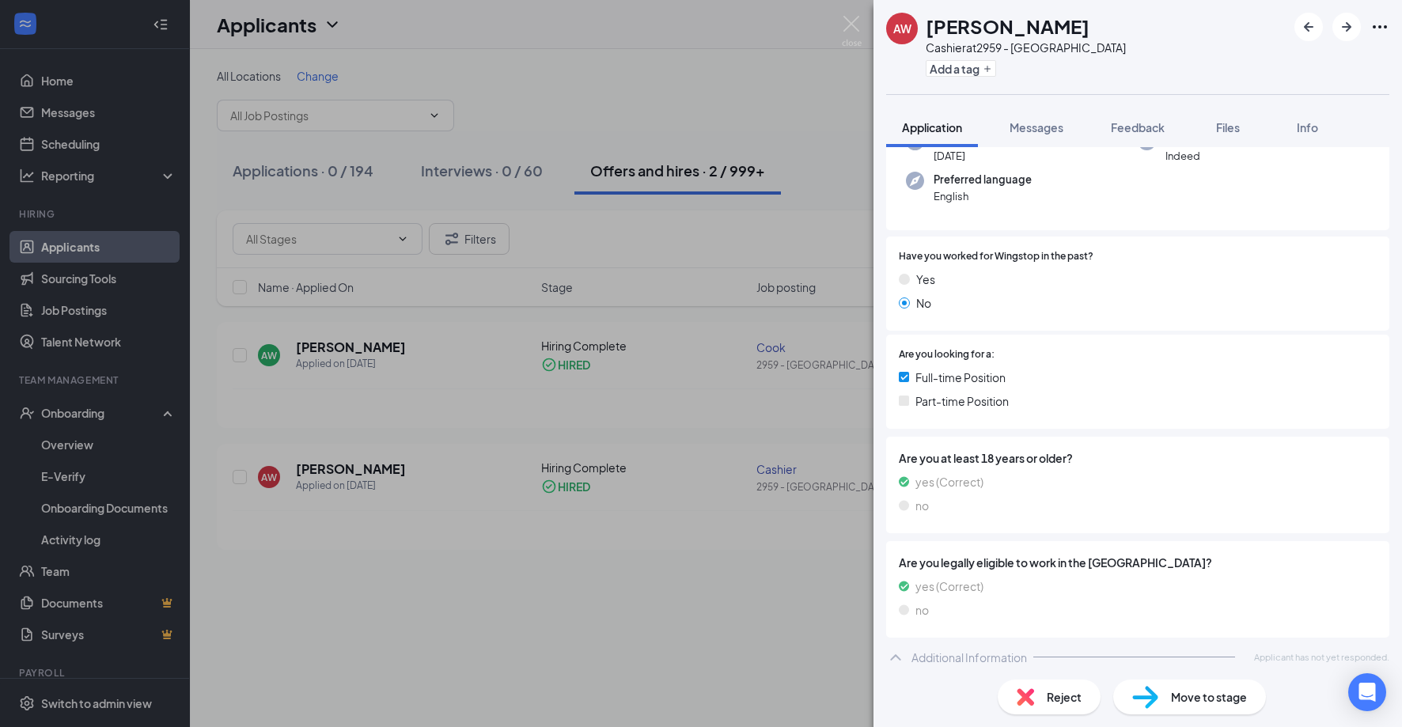
drag, startPoint x: 789, startPoint y: 125, endPoint x: 781, endPoint y: 129, distance: 8.8
click at [781, 129] on div "AW [PERSON_NAME] Cashier at 2959 - [GEOGRAPHIC_DATA] Add a tag Application Mess…" at bounding box center [701, 363] width 1402 height 727
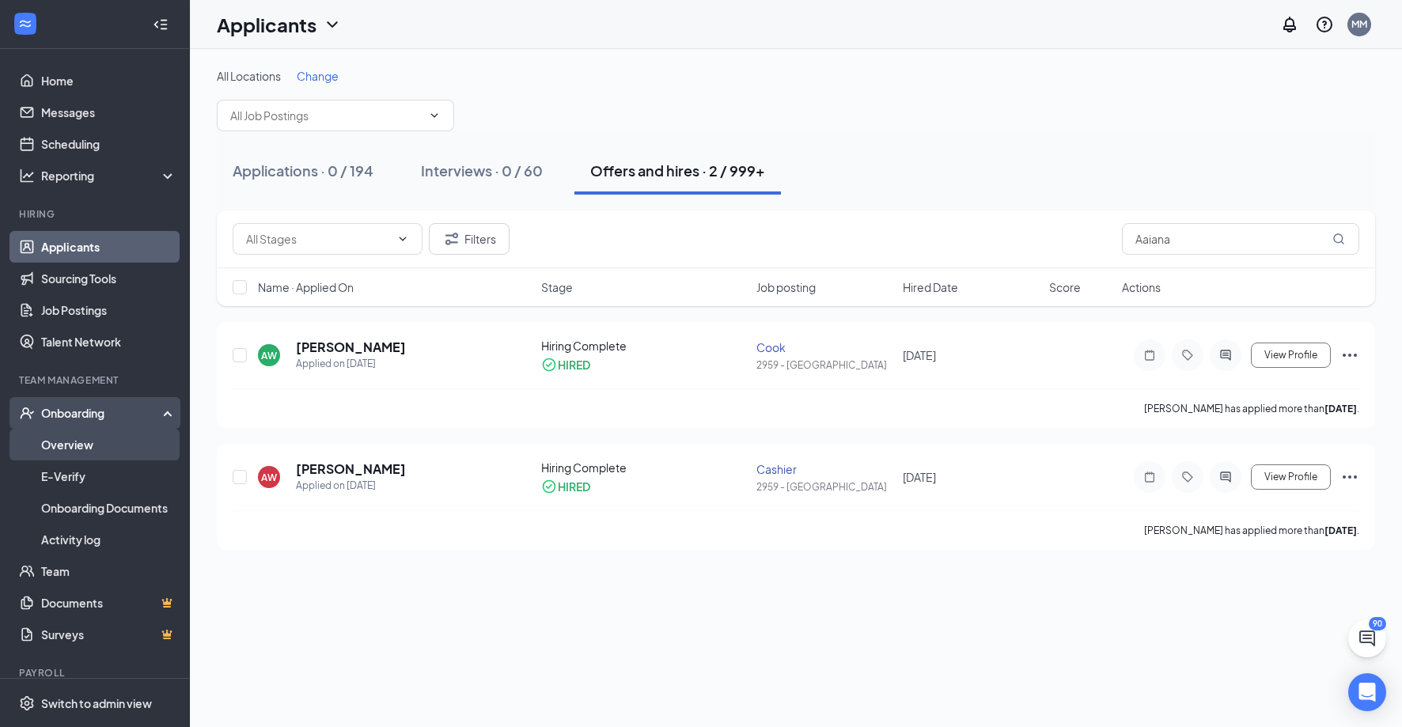
click at [89, 445] on link "Overview" at bounding box center [108, 445] width 135 height 32
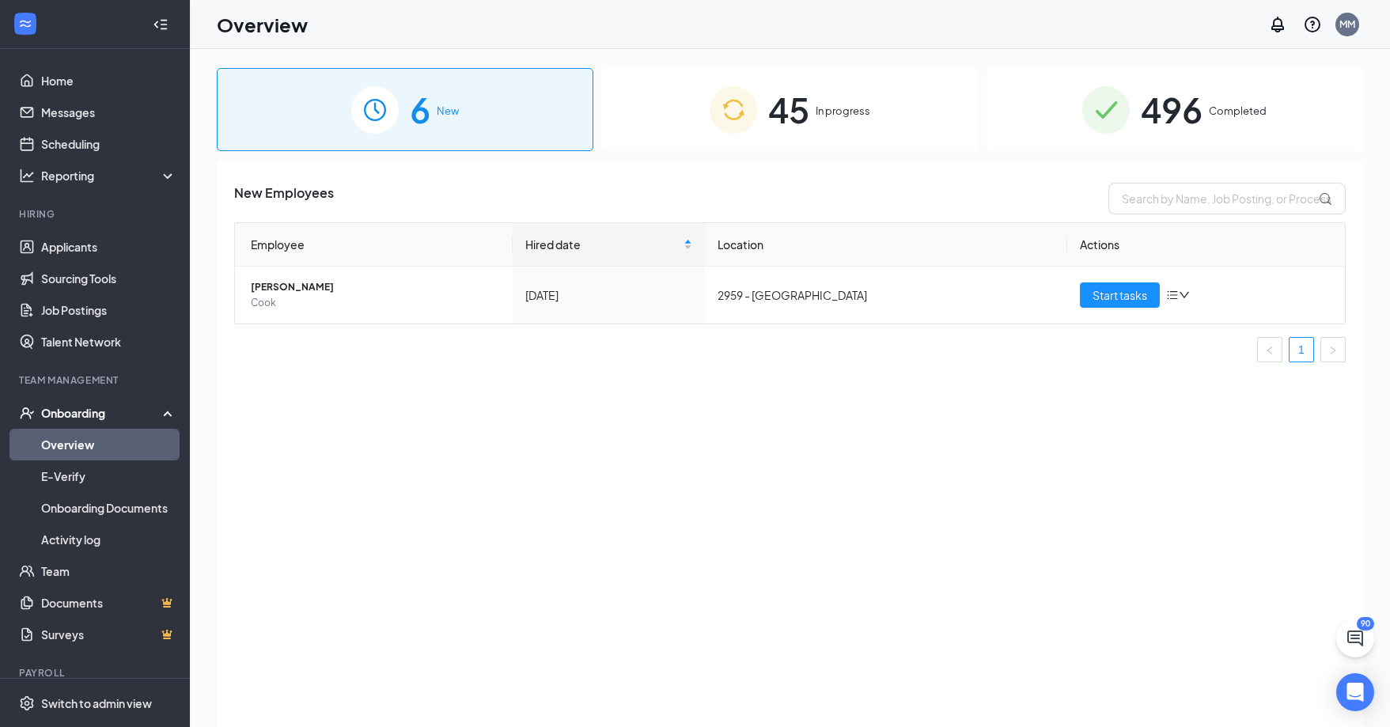
click at [1177, 99] on span "496" at bounding box center [1172, 109] width 62 height 55
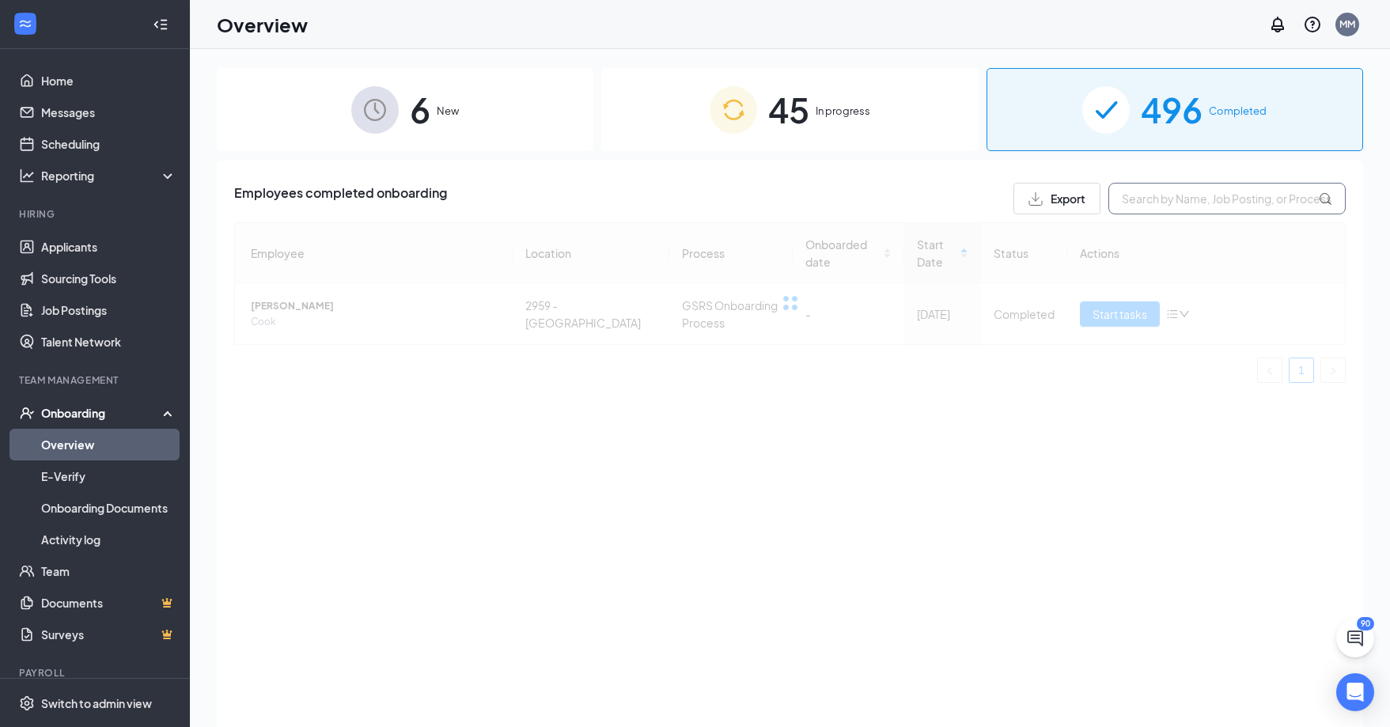
click at [1194, 190] on input "text" at bounding box center [1226, 199] width 237 height 32
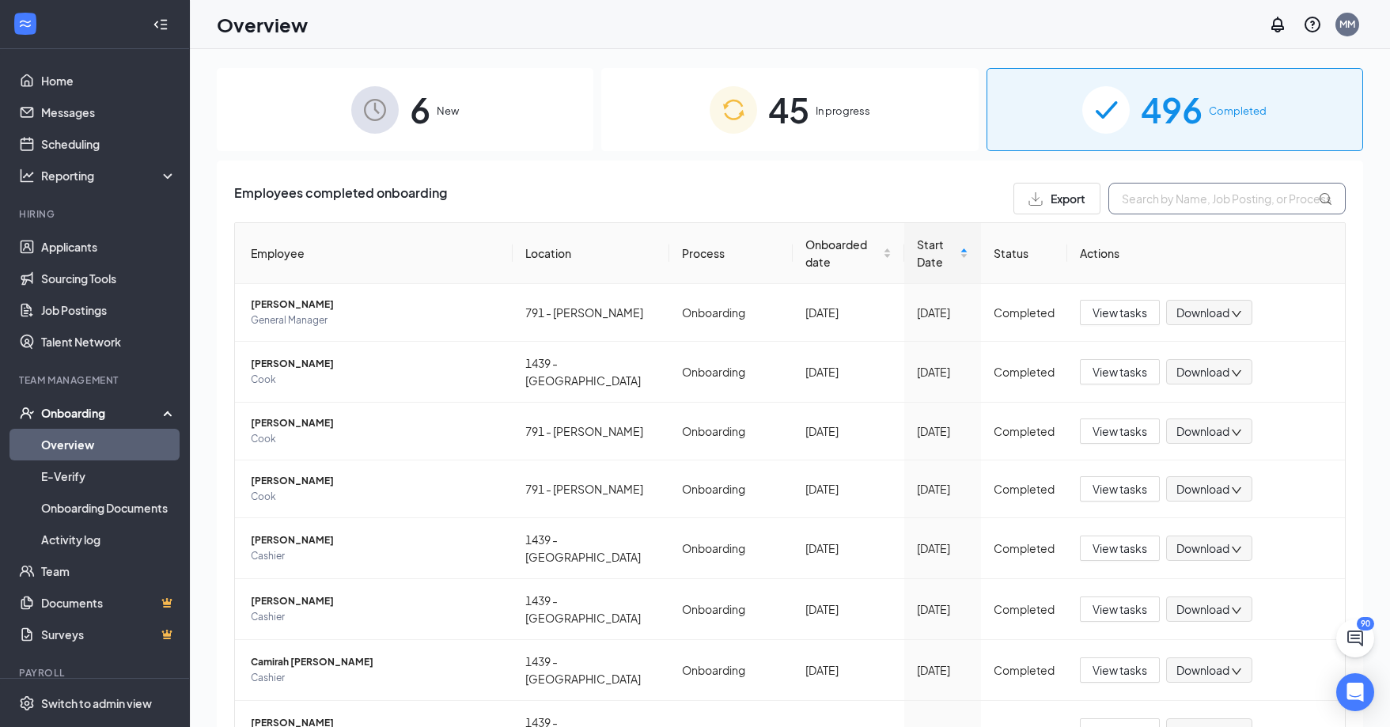
click at [1182, 205] on input "text" at bounding box center [1226, 199] width 237 height 32
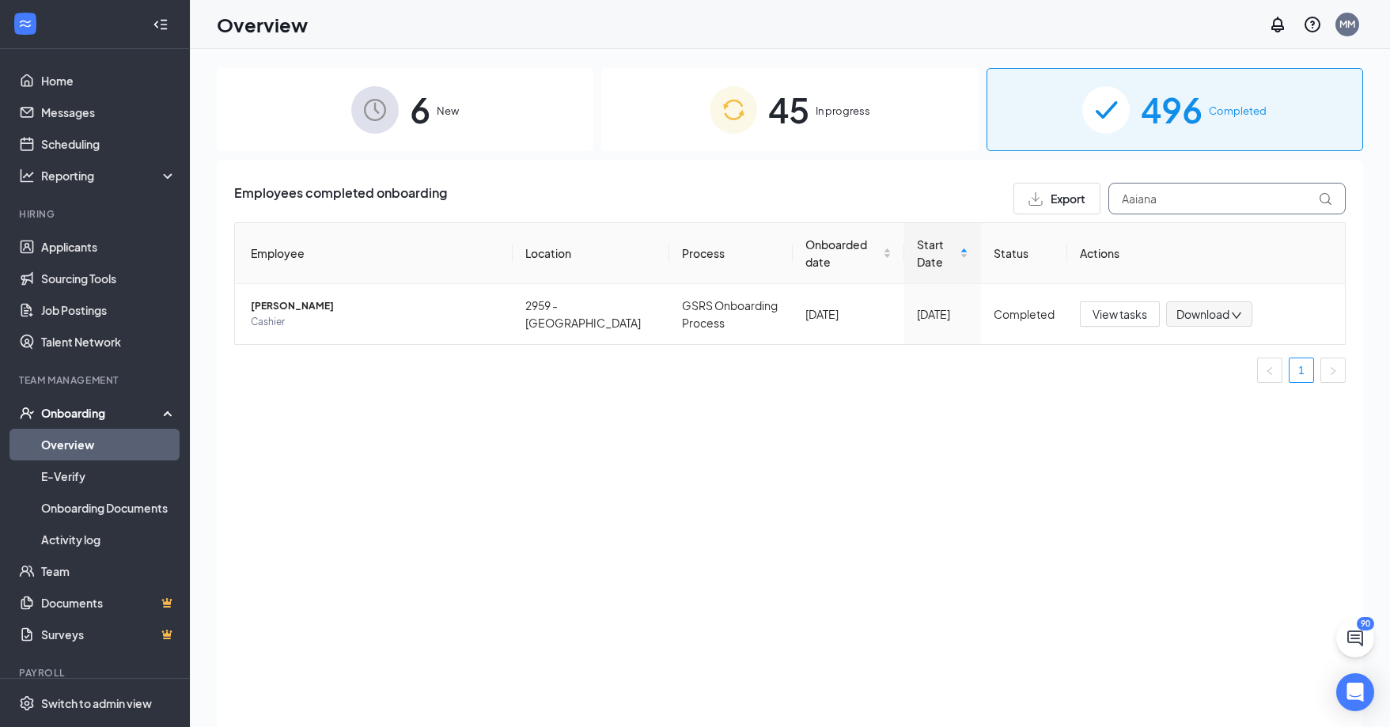
drag, startPoint x: 1191, startPoint y: 203, endPoint x: 1088, endPoint y: 203, distance: 103.6
click at [1088, 203] on div "Export Aaiana" at bounding box center [1179, 199] width 332 height 32
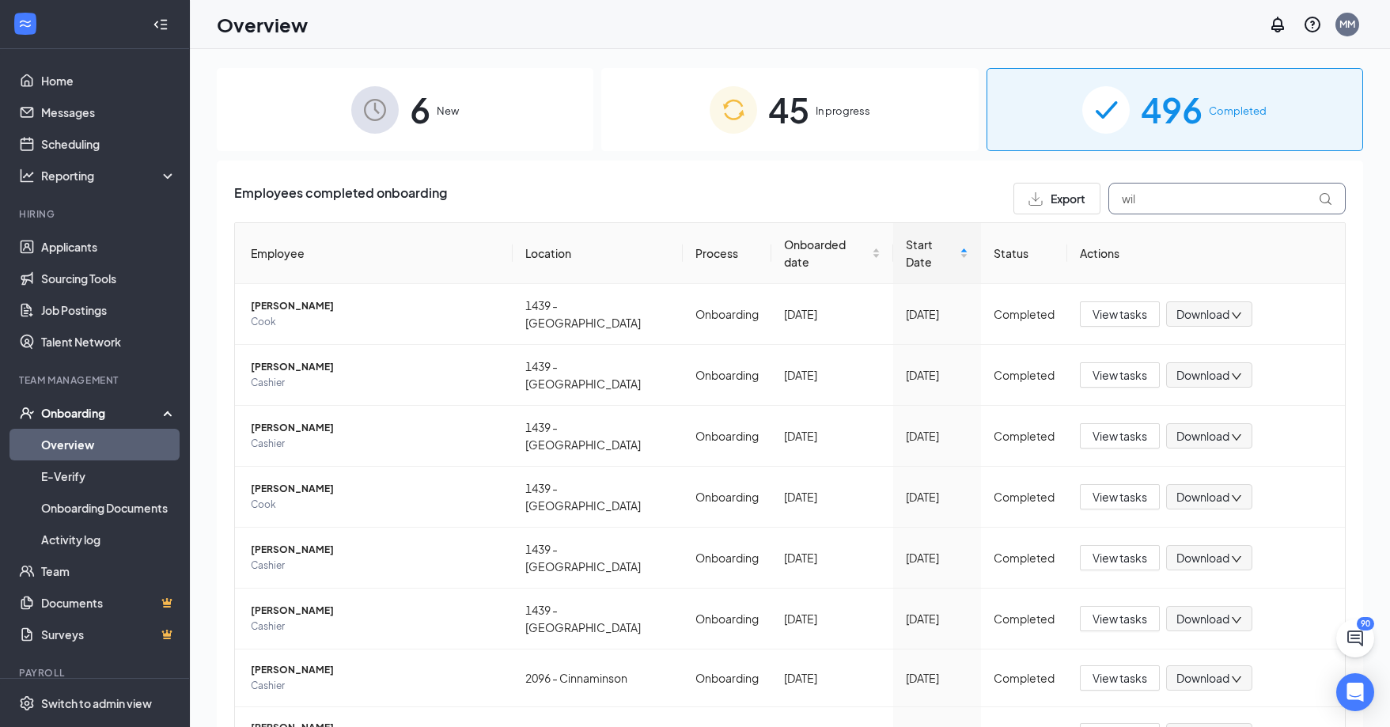
type input "wil"
click at [885, 123] on div "45 In progress" at bounding box center [789, 109] width 376 height 83
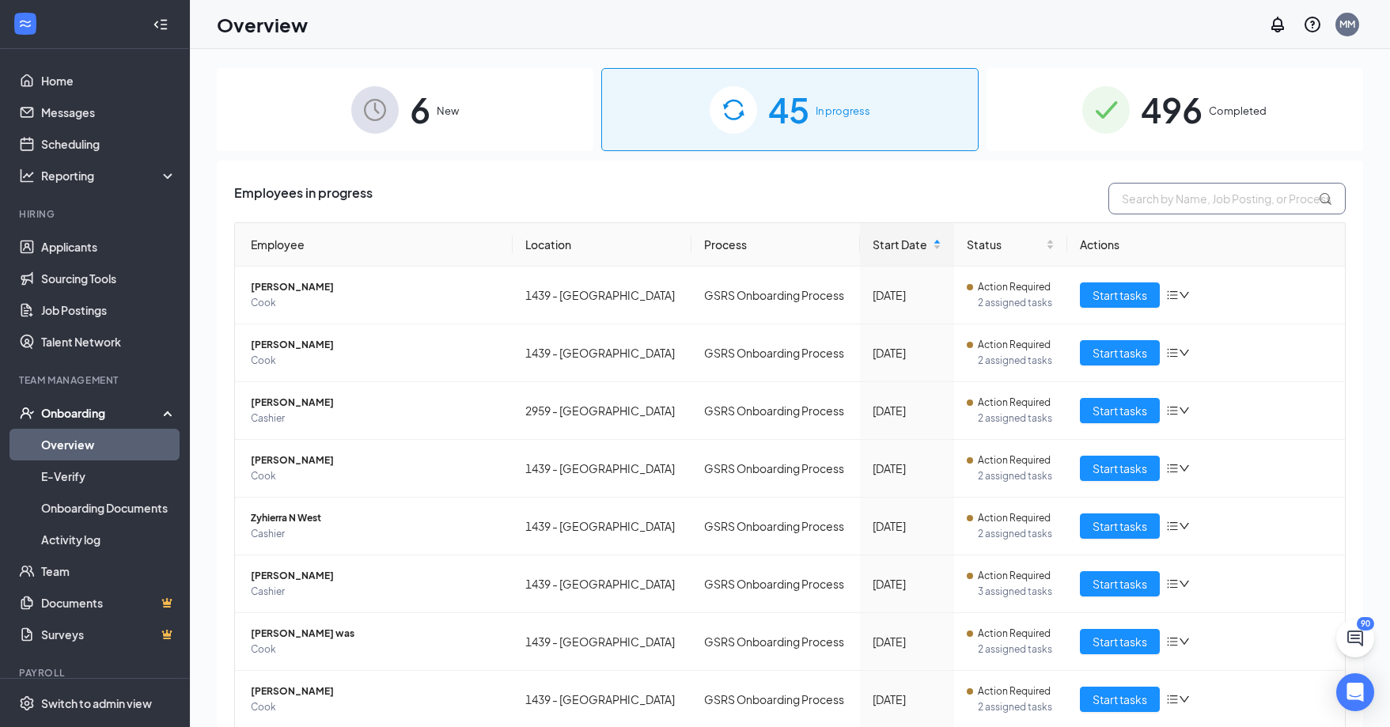
click at [1146, 191] on input "text" at bounding box center [1226, 199] width 237 height 32
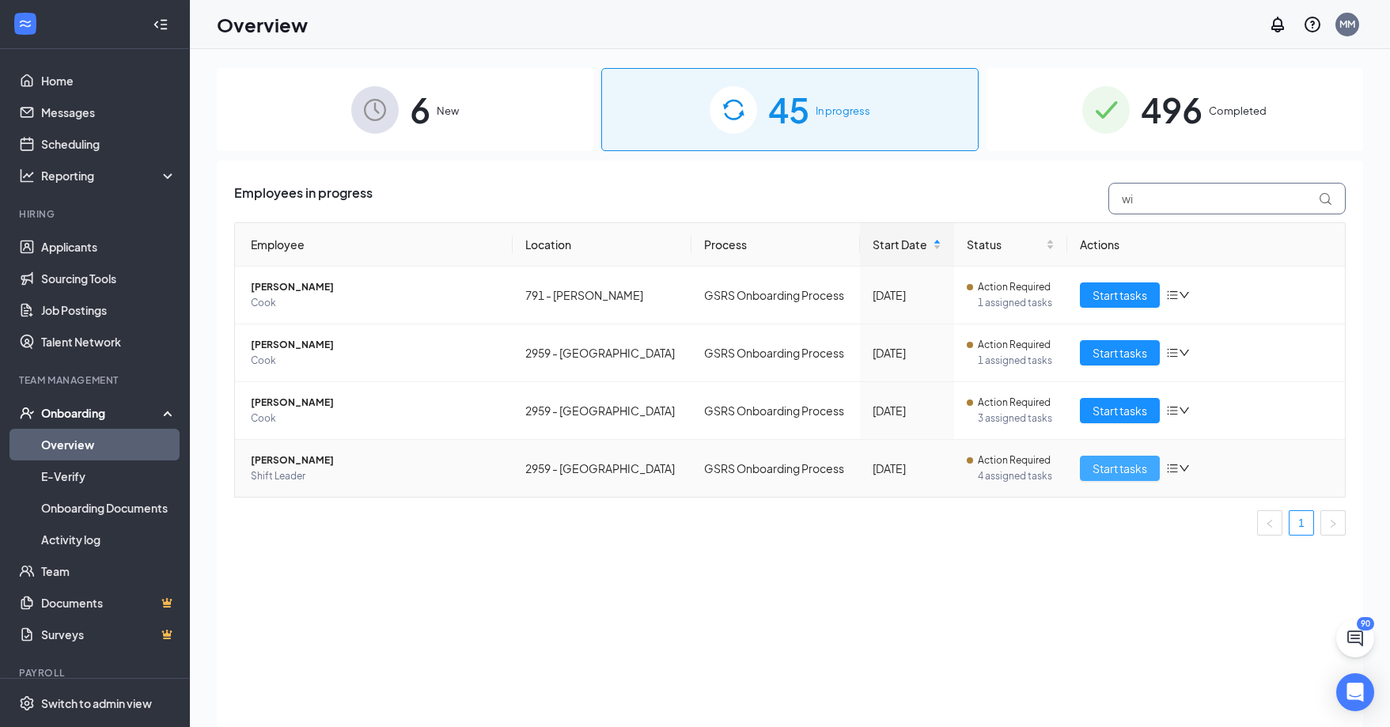
type input "wi"
click at [1104, 472] on span "Start tasks" at bounding box center [1119, 468] width 55 height 17
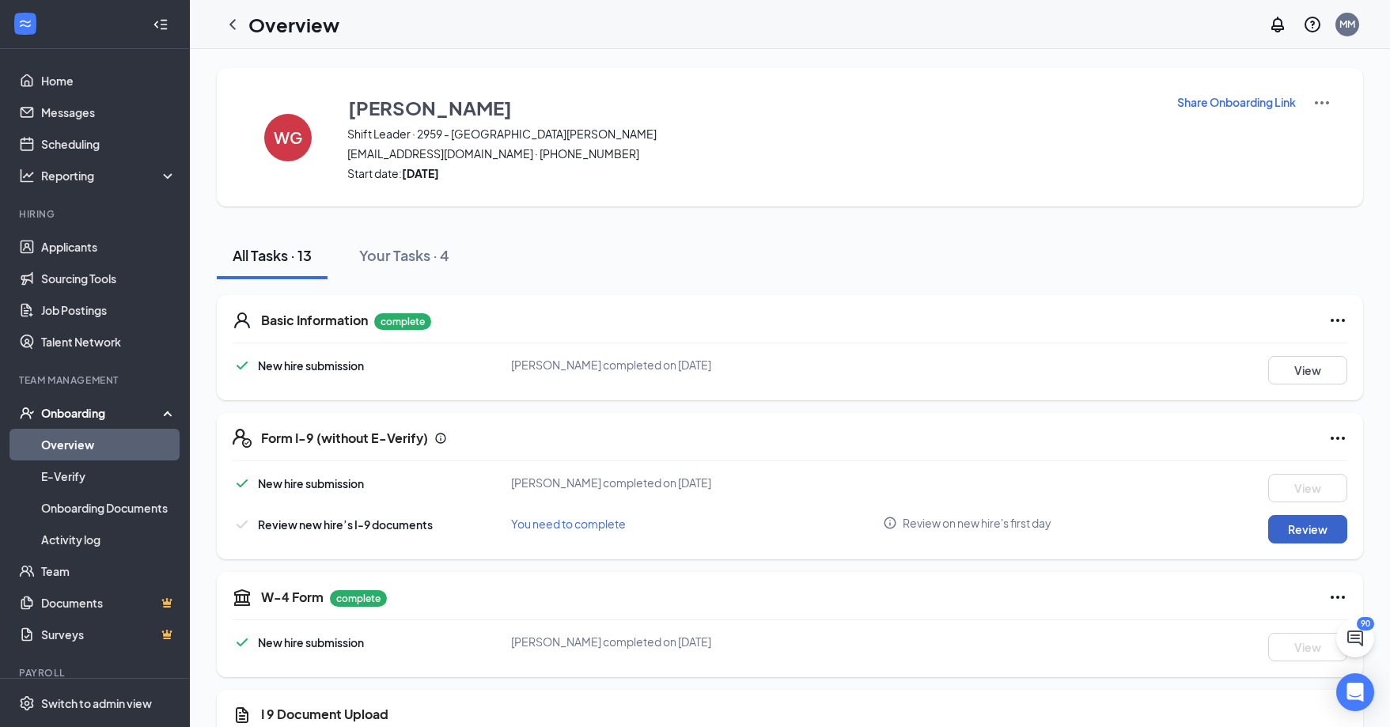
click at [1274, 529] on button "Review" at bounding box center [1307, 529] width 79 height 28
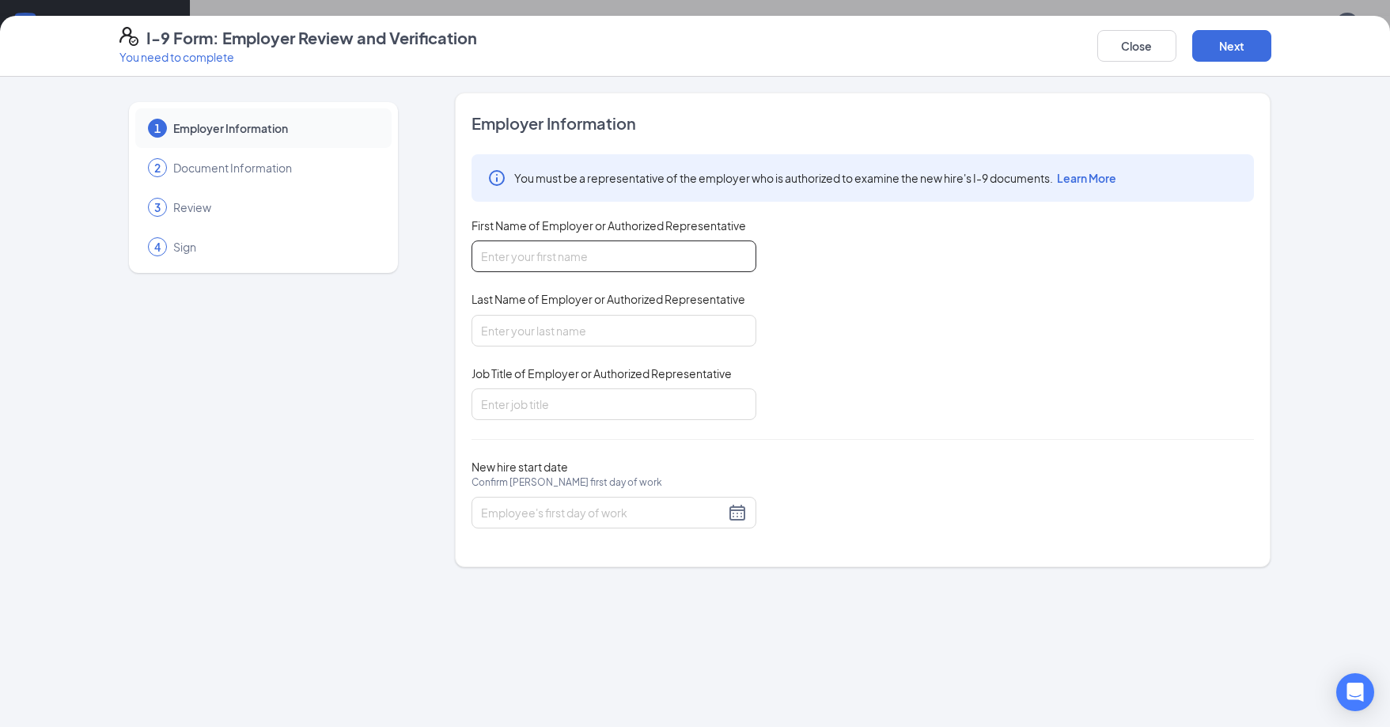
click at [611, 248] on input "First Name of Employer or Authorized Representative" at bounding box center [613, 256] width 285 height 32
type input "[DEMOGRAPHIC_DATA]"
type input "[PERSON_NAME]"
click at [547, 402] on input "Job Title of Employer or Authorized Representative" at bounding box center [613, 404] width 285 height 32
type input "Assistant Manager"
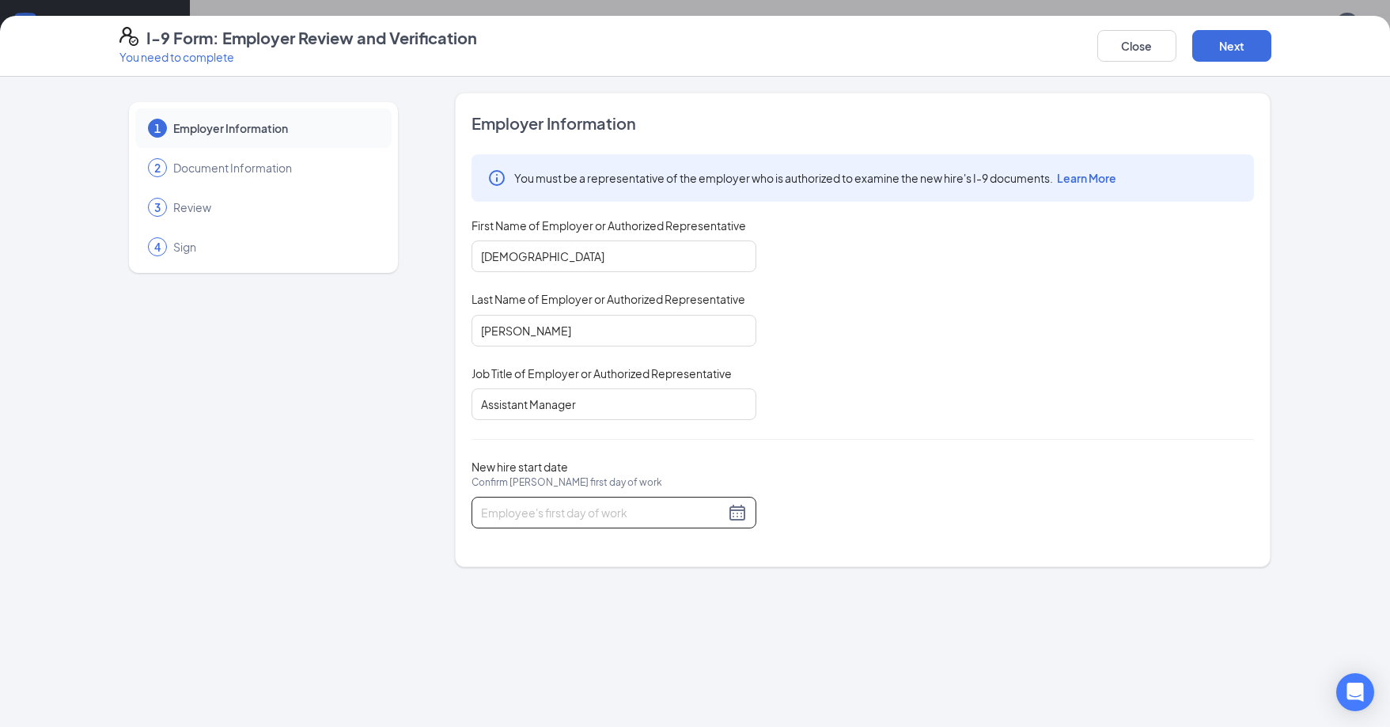
click at [550, 517] on input "New hire start date Confirm Wilsaira [PERSON_NAME] first day of work" at bounding box center [603, 512] width 244 height 17
type input "[DATE]"
click at [520, 656] on div "15" at bounding box center [523, 653] width 19 height 19
click at [1238, 50] on button "Next" at bounding box center [1231, 46] width 79 height 32
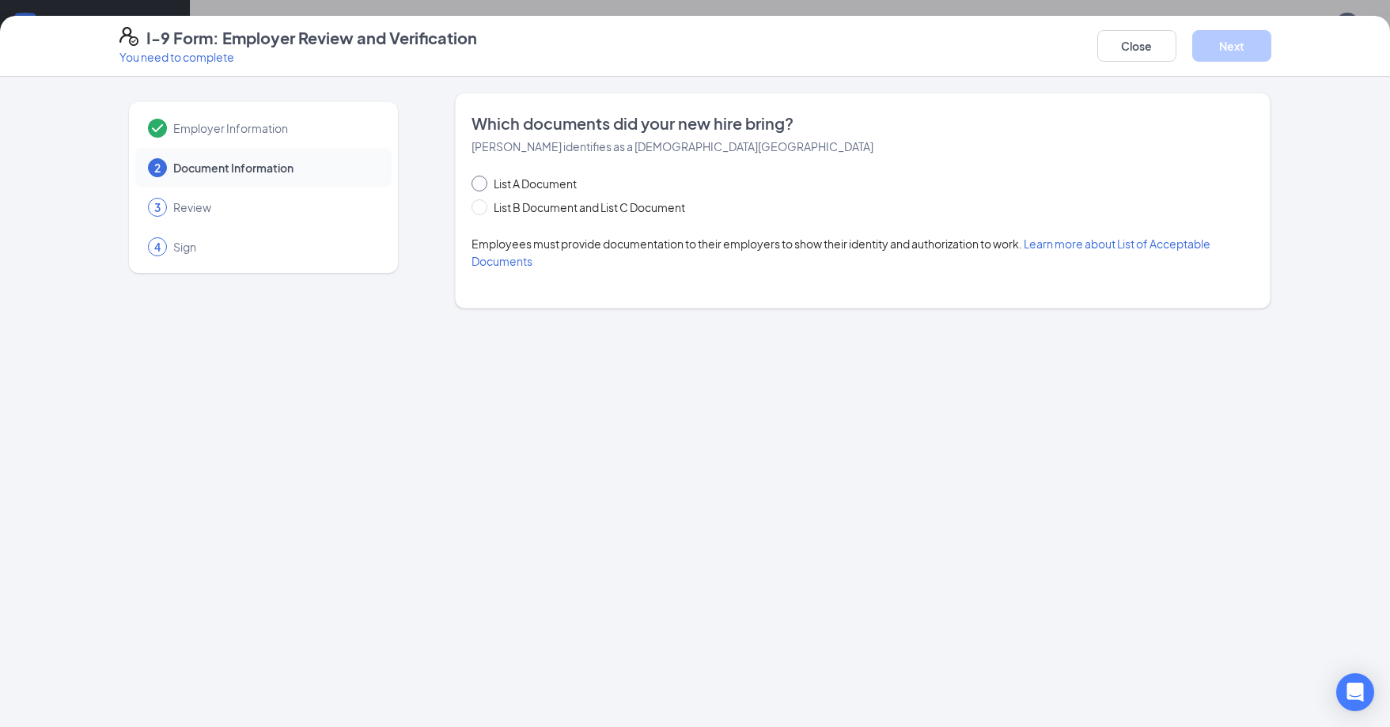
click at [480, 184] on input "List A Document" at bounding box center [476, 181] width 11 height 11
radio input "true"
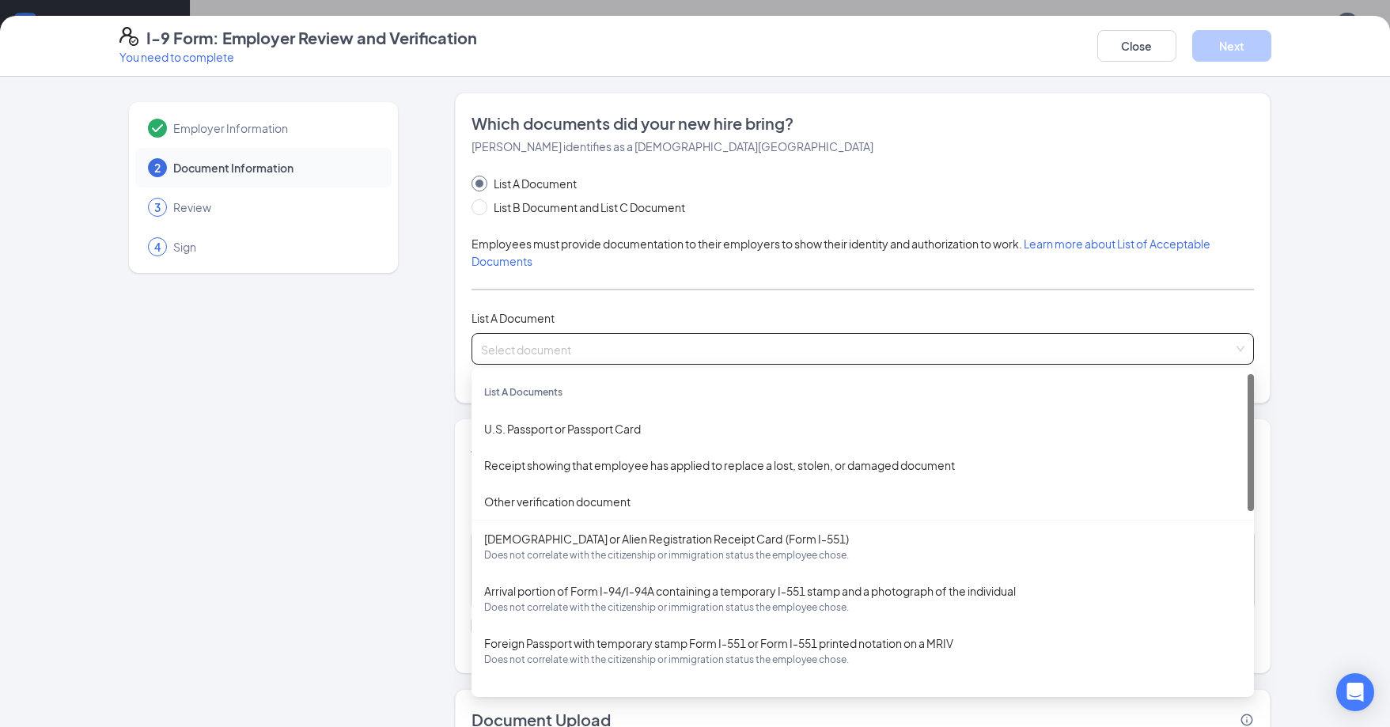
click at [585, 345] on input "search" at bounding box center [857, 346] width 752 height 24
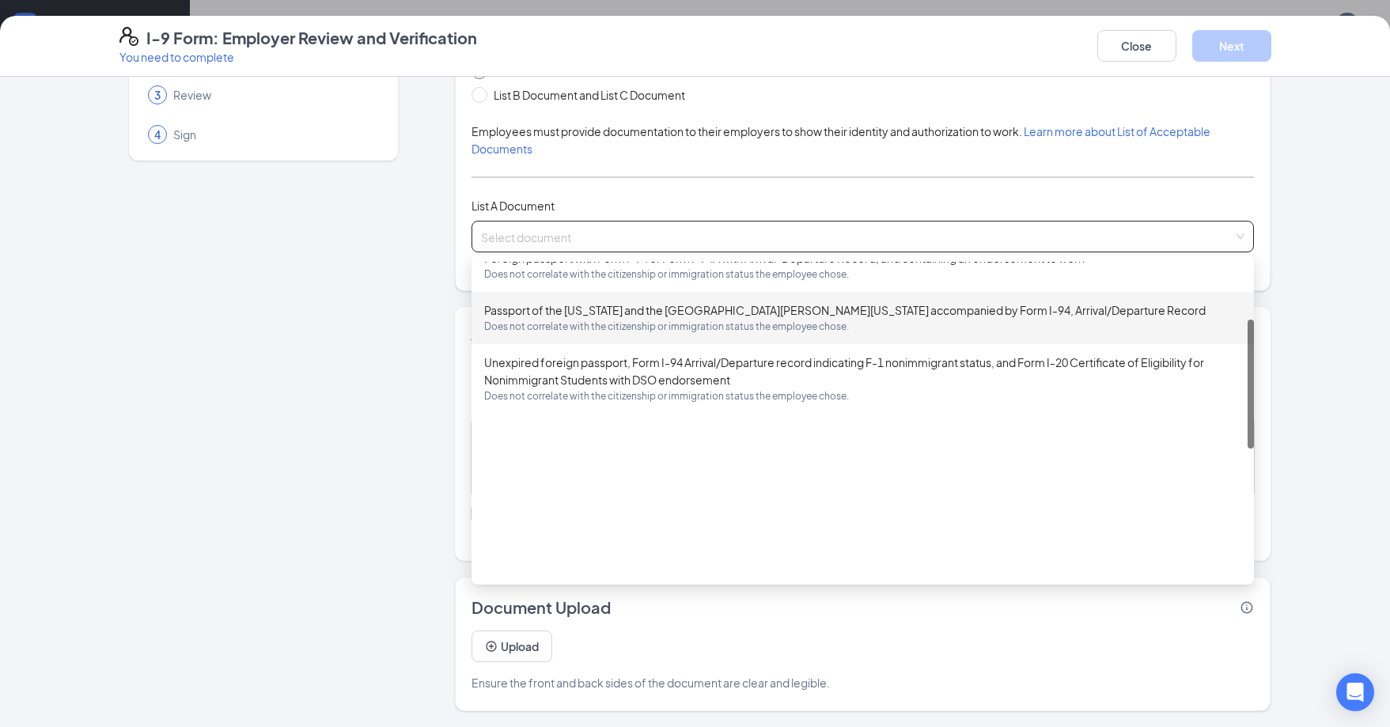
scroll to position [61, 0]
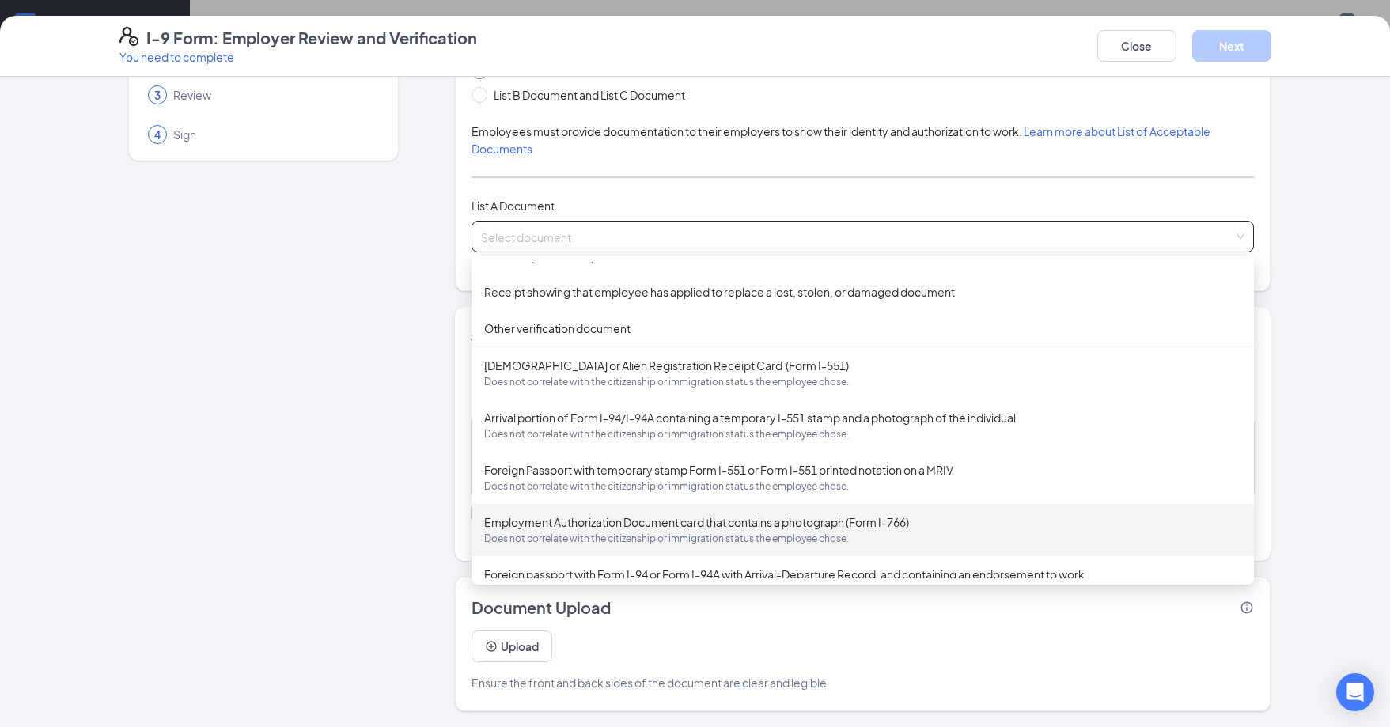
click at [822, 514] on div "Employment Authorization Document card that contains a photograph (Form I-766) …" at bounding box center [862, 529] width 757 height 33
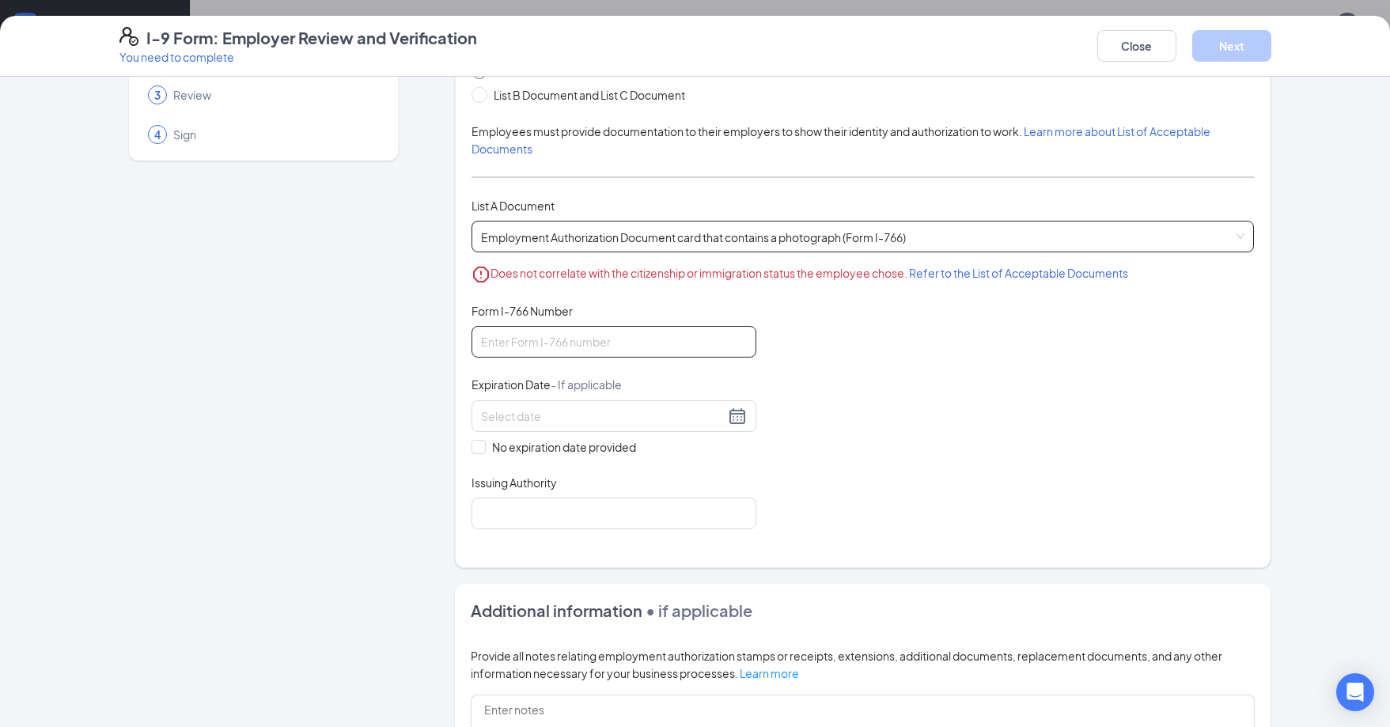
click at [651, 350] on input "Form I-766 Number" at bounding box center [613, 342] width 285 height 32
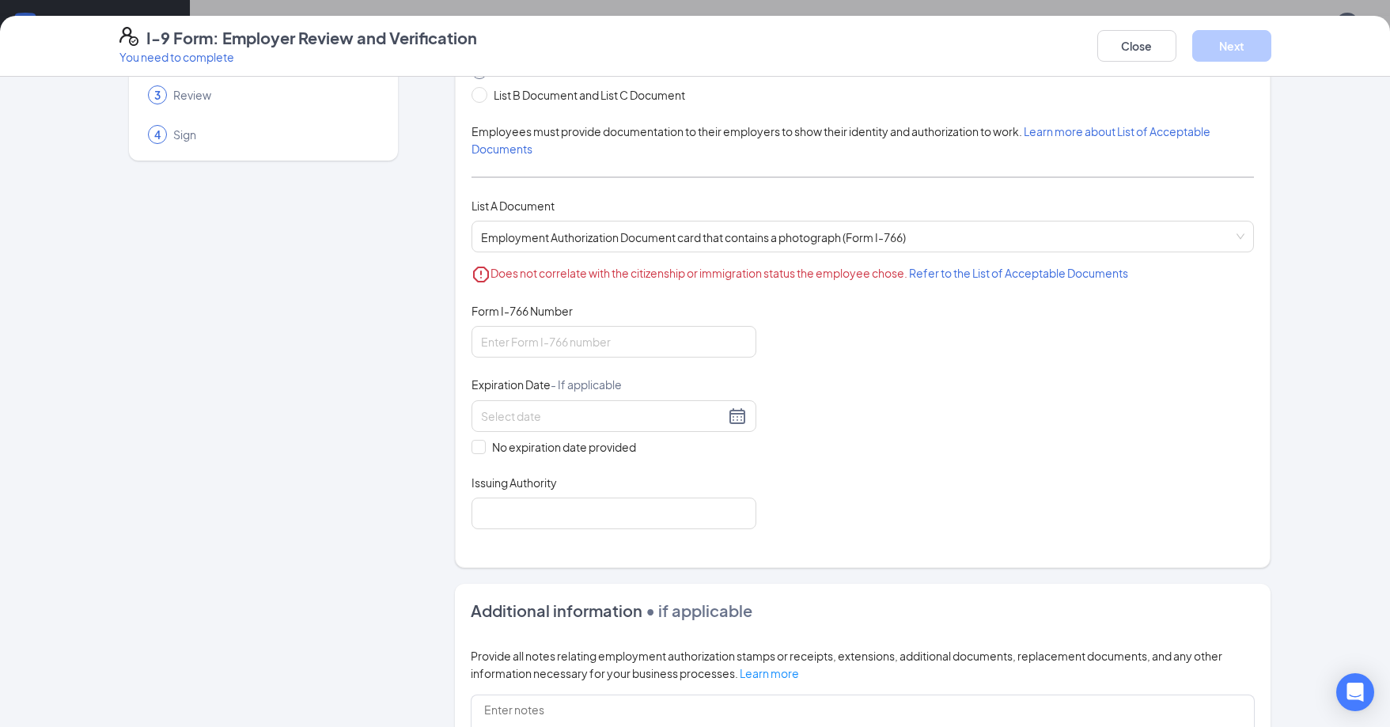
click at [481, 278] on icon "Error" at bounding box center [481, 275] width 16 height 16
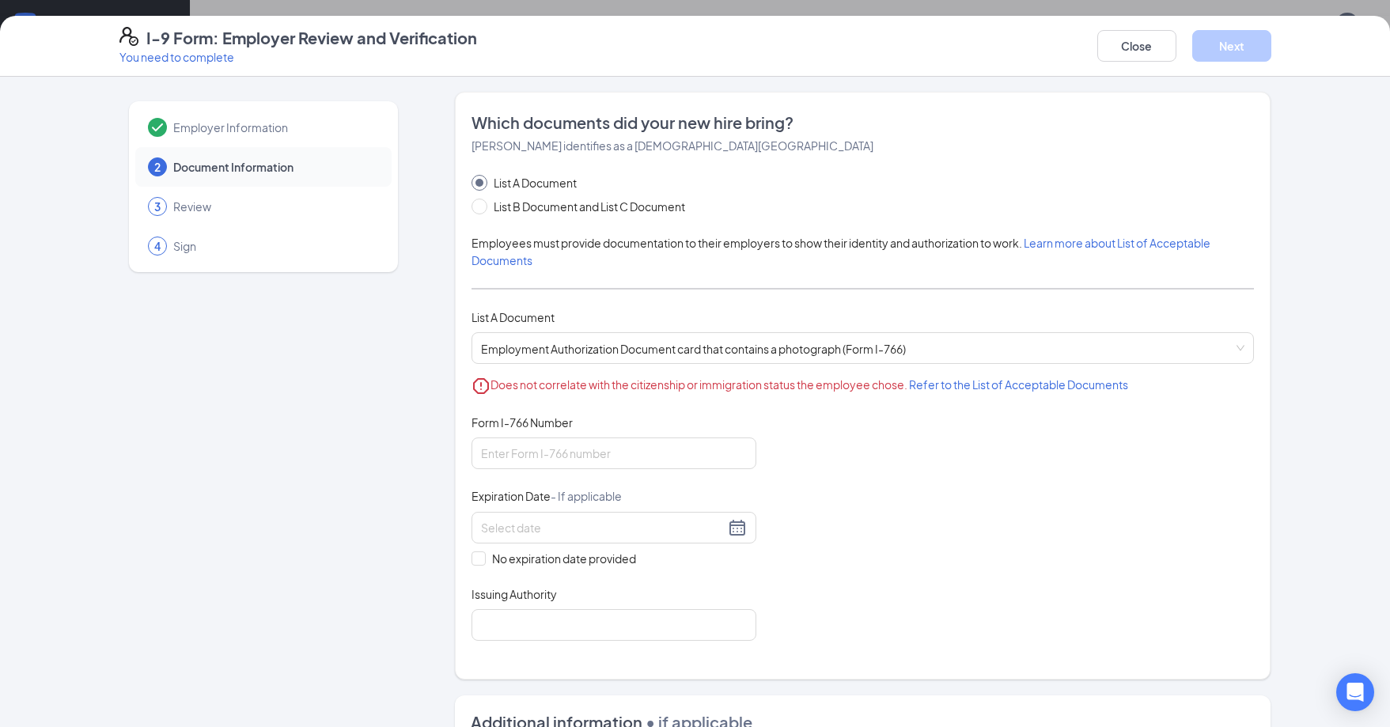
scroll to position [0, 0]
click at [475, 207] on input "List B Document and List C Document" at bounding box center [476, 204] width 11 height 11
radio input "true"
radio input "false"
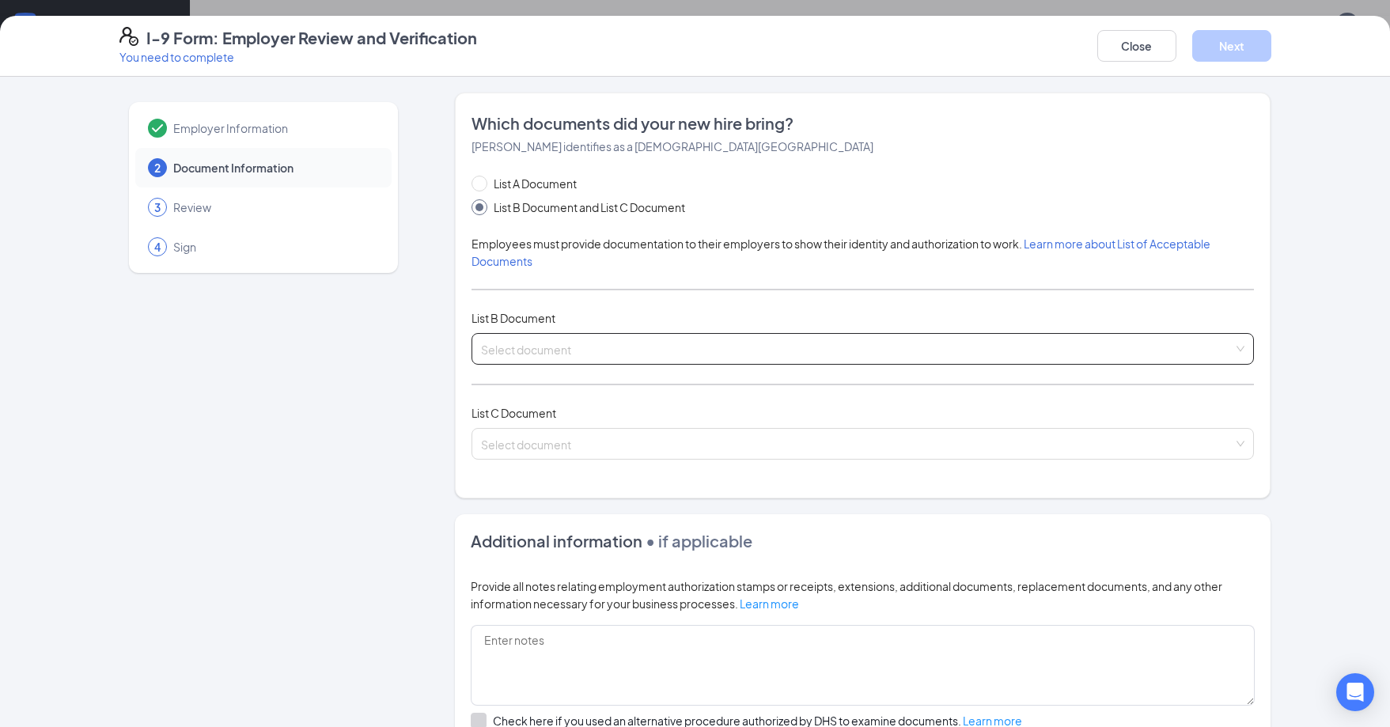
click at [645, 353] on input "search" at bounding box center [857, 346] width 752 height 24
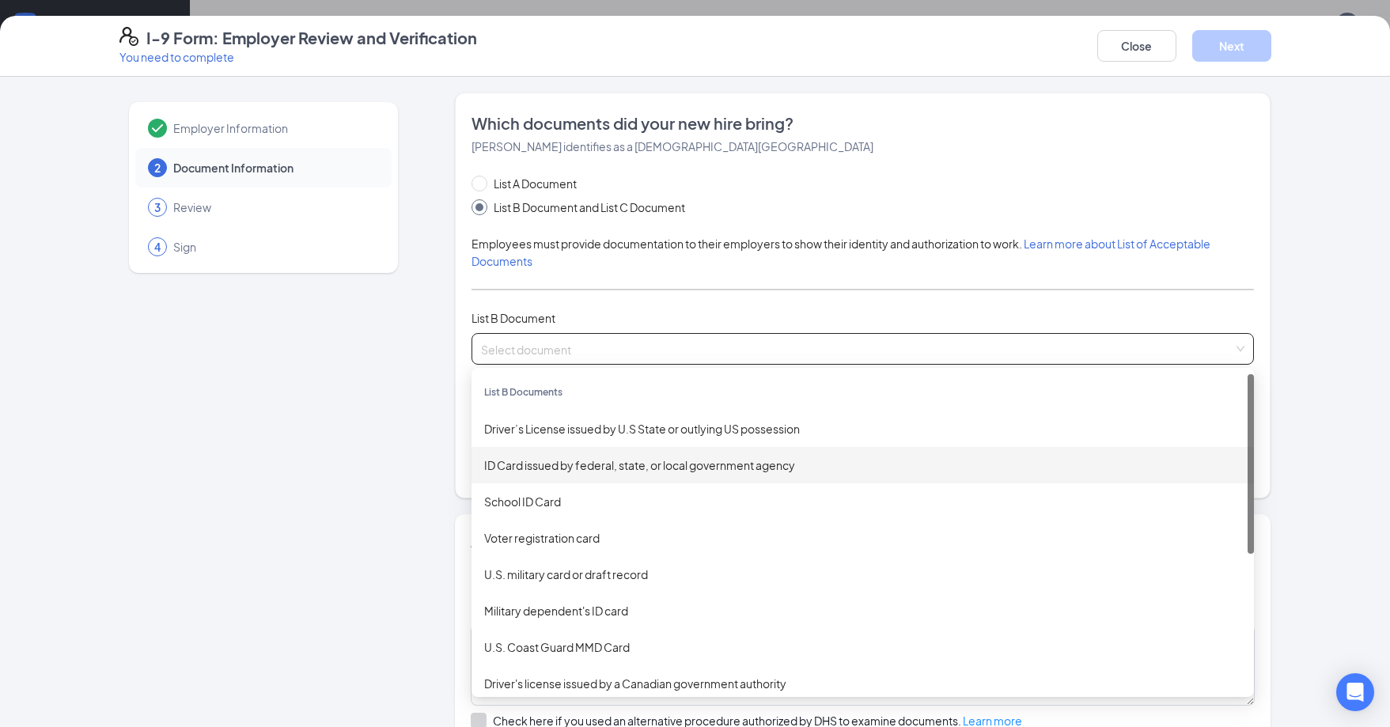
click at [642, 469] on div "ID Card issued by federal, state, or local government agency" at bounding box center [862, 464] width 757 height 17
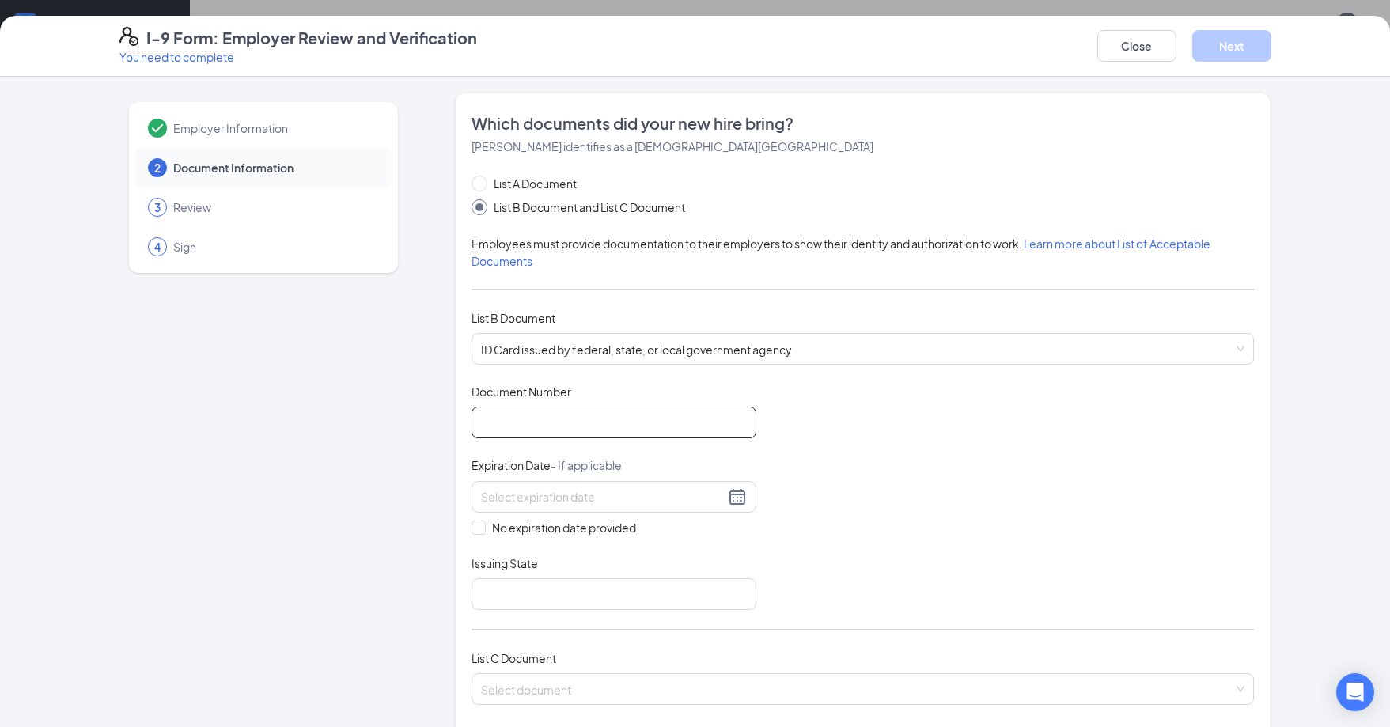
click at [644, 423] on input "Document Number" at bounding box center [613, 423] width 285 height 32
click at [582, 429] on input "Document Number" at bounding box center [613, 423] width 285 height 32
click at [609, 420] on input "Document Number" at bounding box center [613, 423] width 285 height 32
drag, startPoint x: 609, startPoint y: 420, endPoint x: 492, endPoint y: 433, distance: 117.7
click at [471, 425] on input "Document Number" at bounding box center [613, 423] width 285 height 32
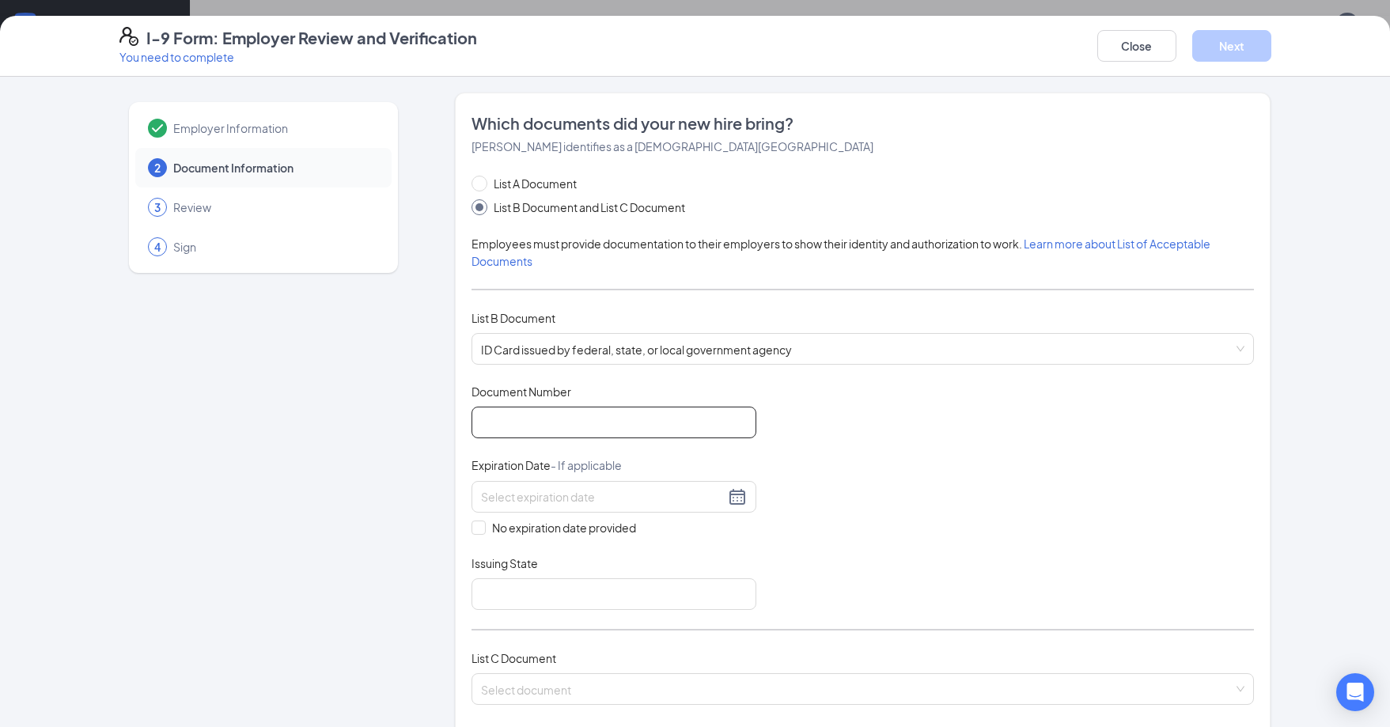
click at [613, 429] on input "Document Number" at bounding box center [613, 423] width 285 height 32
click at [613, 425] on input "Document Number" at bounding box center [613, 423] width 285 height 32
click at [596, 422] on input "Document Number" at bounding box center [613, 423] width 285 height 32
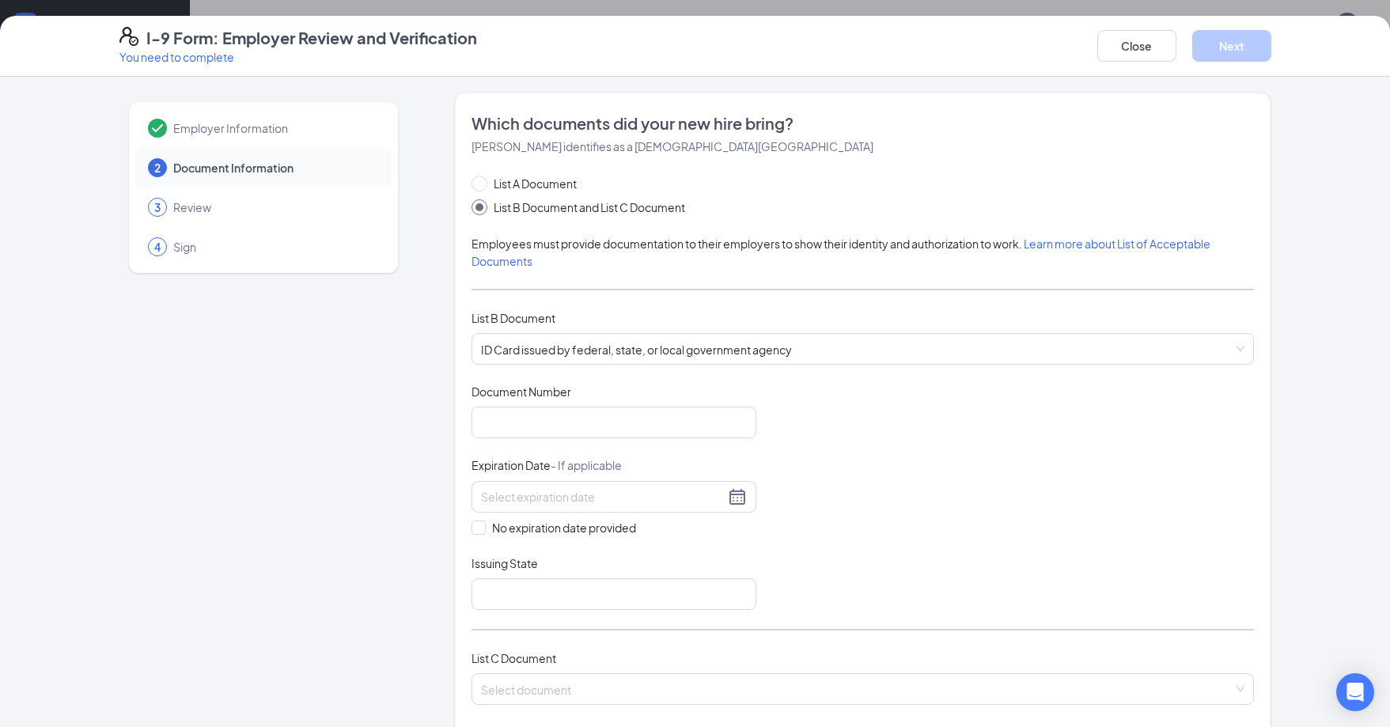
drag, startPoint x: 891, startPoint y: 434, endPoint x: 707, endPoint y: 445, distance: 184.6
click at [883, 436] on div "Document Title ID Card issued by federal, state, or local government agency Doc…" at bounding box center [862, 497] width 782 height 226
click at [690, 429] on input "Document Number" at bounding box center [613, 423] width 285 height 32
type input "234798595"
